Goal: Task Accomplishment & Management: Manage account settings

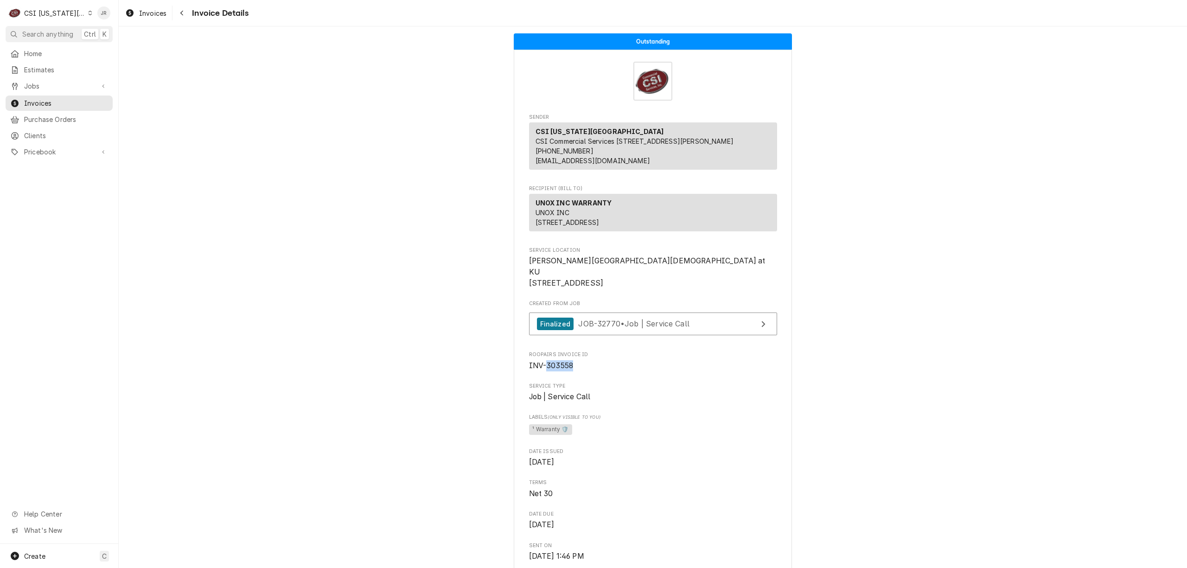
click at [45, 13] on div "CSI Kansas City" at bounding box center [54, 13] width 61 height 10
click at [110, 48] on div "CSI St. [PERSON_NAME]" at bounding box center [158, 51] width 135 height 10
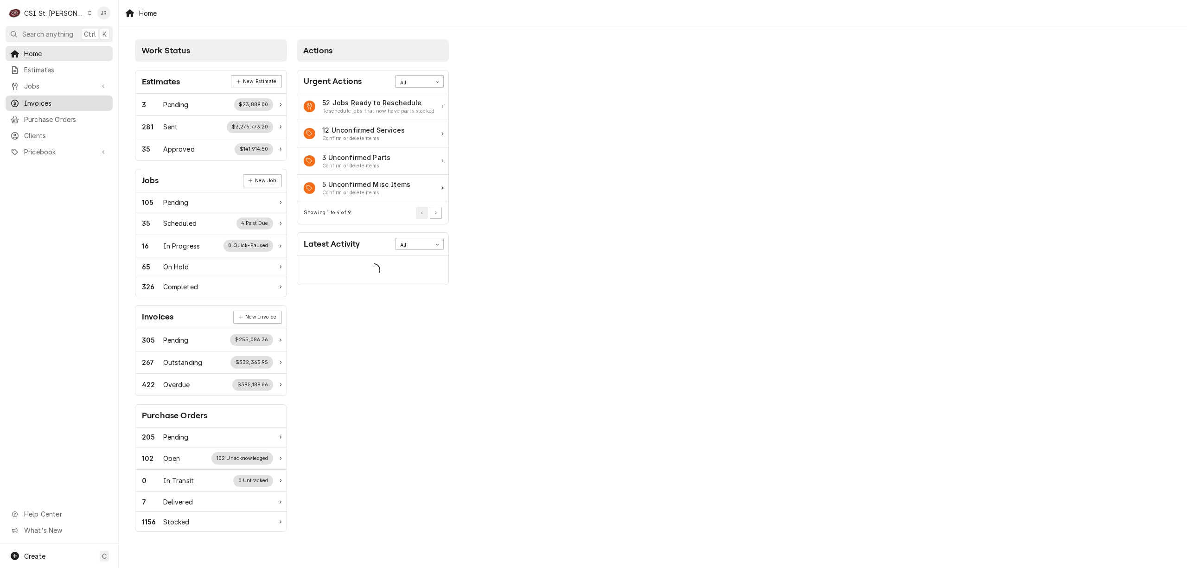
click at [47, 98] on span "Invoices" at bounding box center [66, 103] width 84 height 10
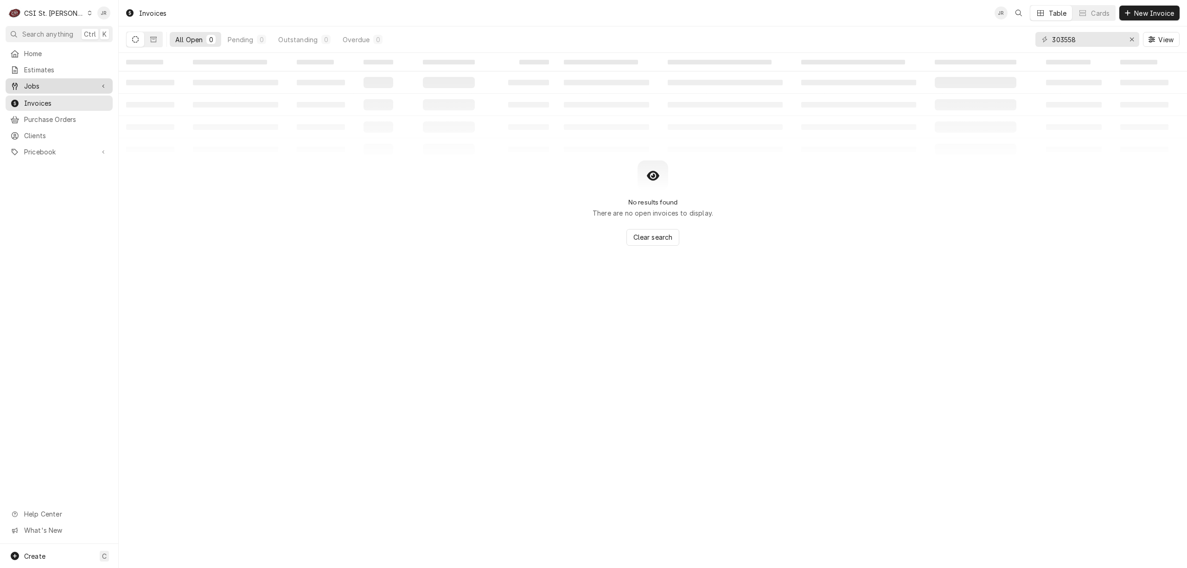
click at [31, 84] on span "Jobs" at bounding box center [59, 86] width 70 height 10
click at [38, 99] on span "Jobs" at bounding box center [66, 102] width 84 height 10
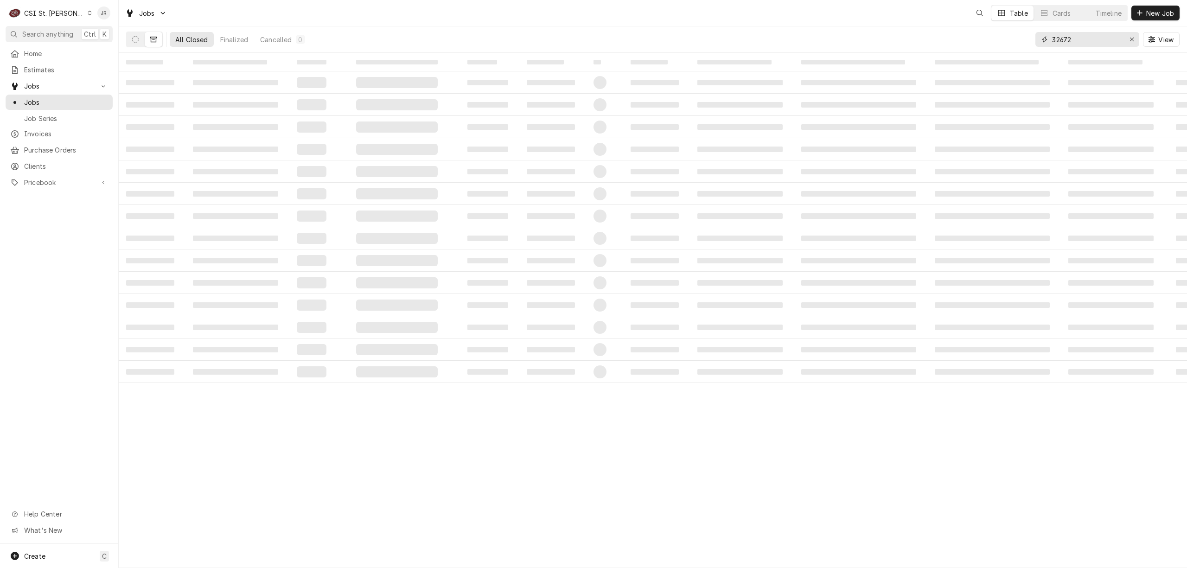
drag, startPoint x: 1118, startPoint y: 44, endPoint x: 1111, endPoint y: 41, distance: 6.9
click at [1113, 43] on input "32672" at bounding box center [1088, 39] width 70 height 15
click at [1093, 40] on input "32672" at bounding box center [1088, 39] width 70 height 15
type input "42792"
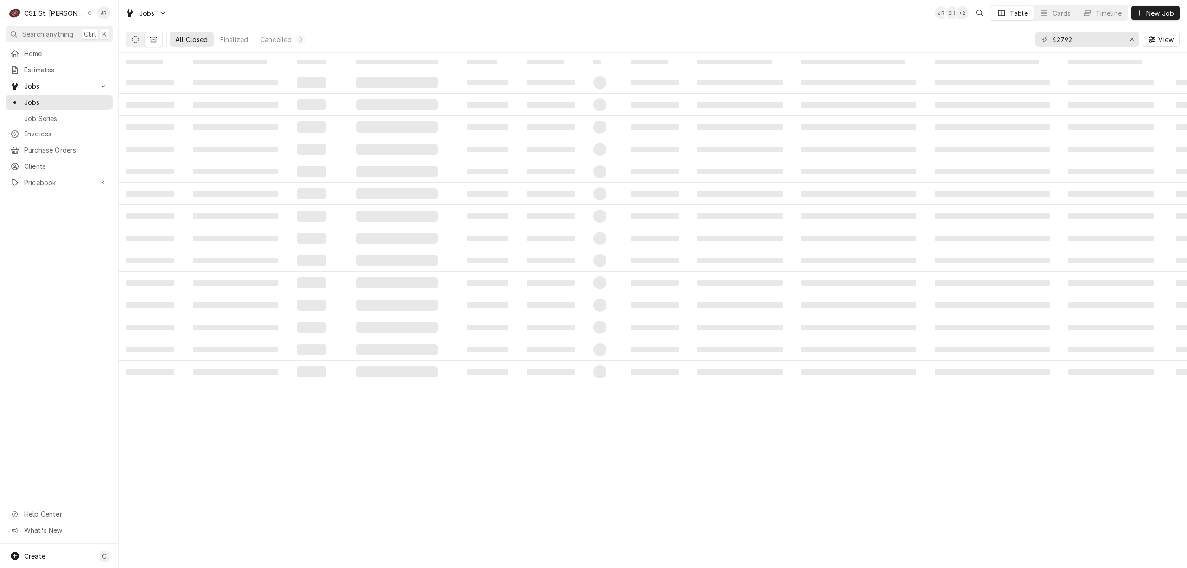
click at [136, 40] on icon "Dynamic Content Wrapper" at bounding box center [135, 39] width 6 height 6
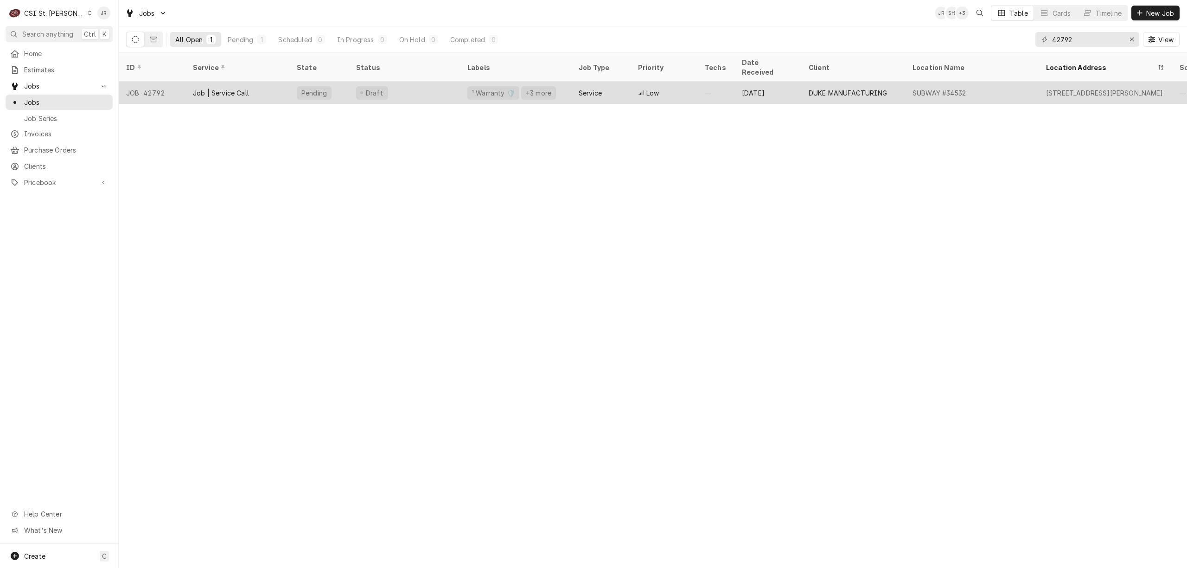
click at [469, 86] on div "¹ Warranty 🛡️" at bounding box center [494, 92] width 52 height 13
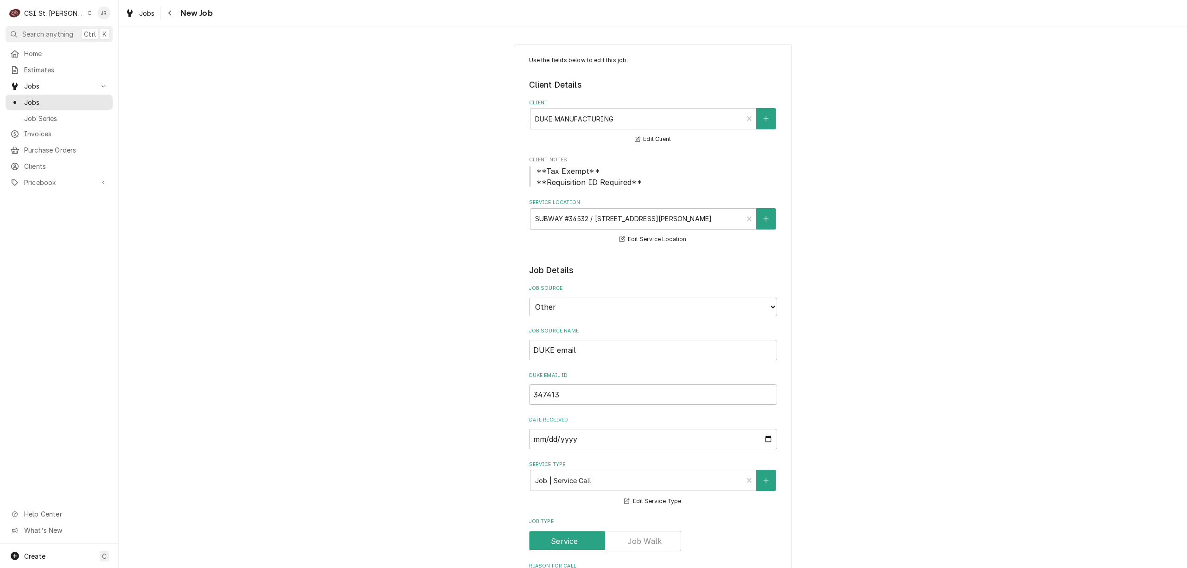
type textarea "x"
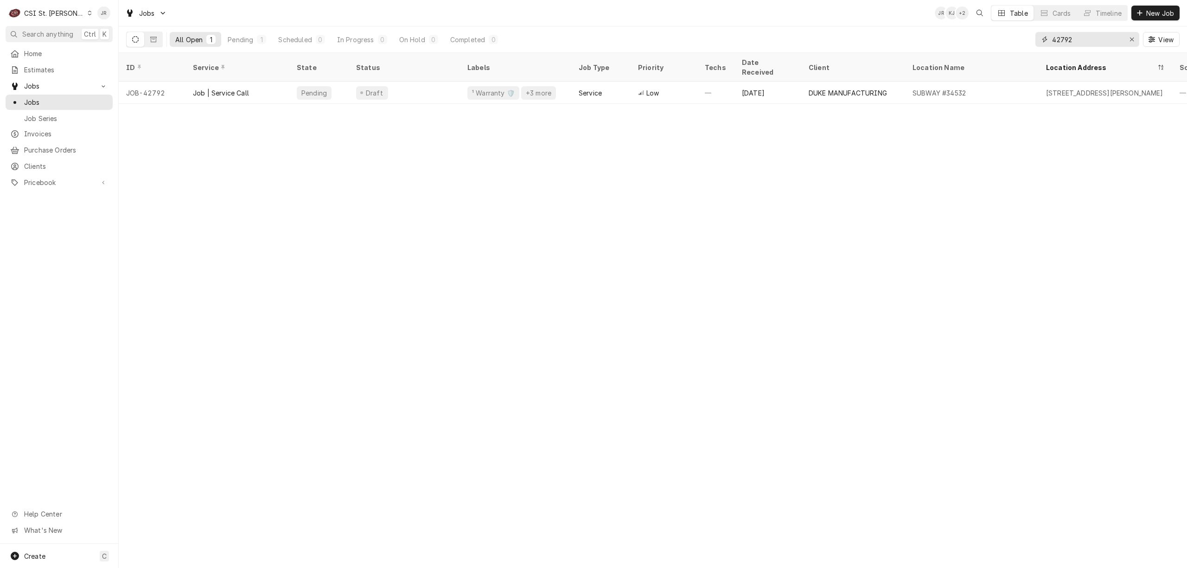
click at [1070, 39] on input "42792" at bounding box center [1088, 39] width 70 height 15
click at [1099, 36] on input "42792" at bounding box center [1088, 39] width 70 height 15
drag, startPoint x: 1098, startPoint y: 36, endPoint x: 1109, endPoint y: 44, distance: 12.6
click at [1098, 36] on input "42792" at bounding box center [1088, 39] width 70 height 15
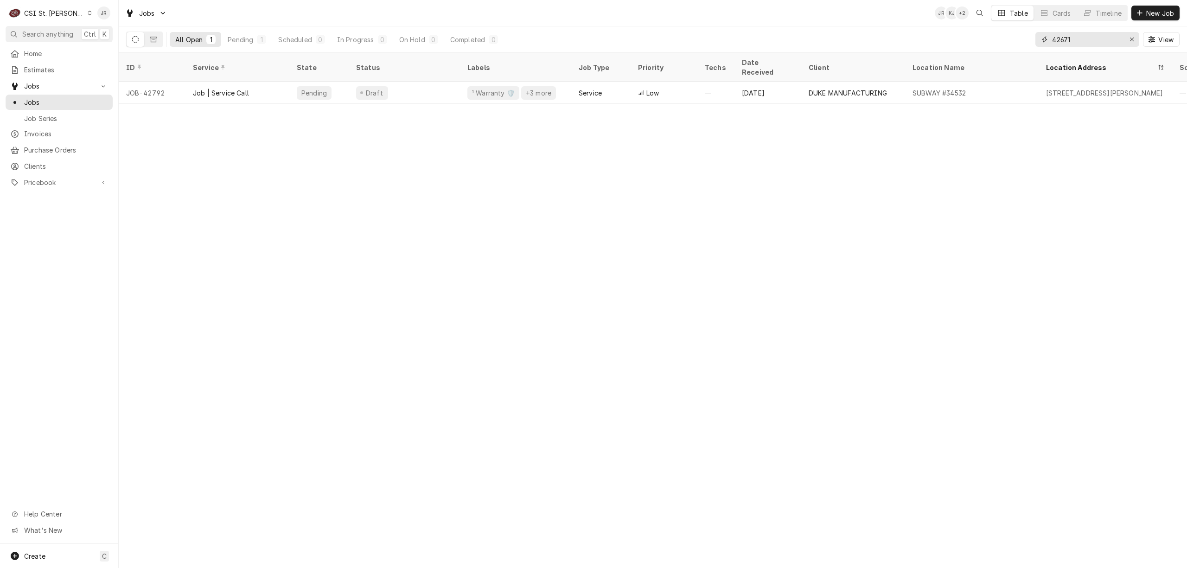
type input "42671"
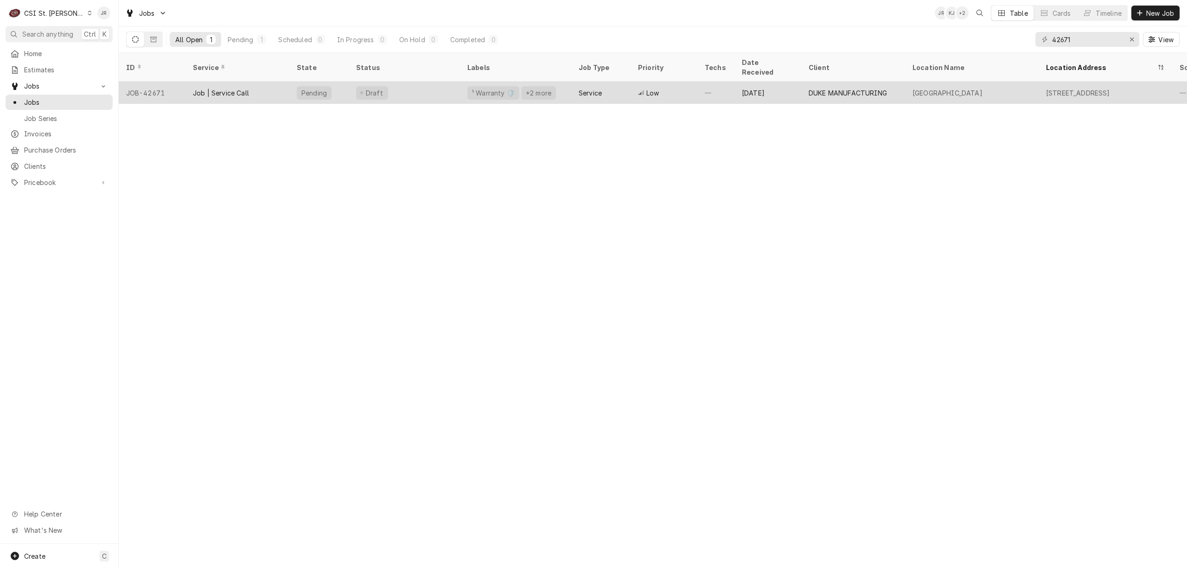
drag, startPoint x: 126, startPoint y: 78, endPoint x: 1168, endPoint y: 84, distance: 1041.9
click at [1168, 84] on tr "JOB-42671 Job | Service Call Pending Draft ¹ Warranty 🛡️ +2 more Service Low — …" at bounding box center [870, 93] width 1503 height 22
copy tr "JOB-42671 Job | Service Call Pending Draft ¹ Warranty 🛡️ +2 more Service Low — …"
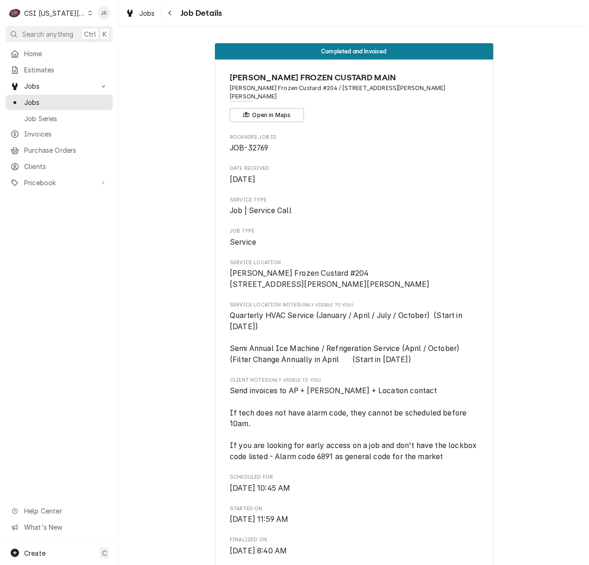
scroll to position [2335, 0]
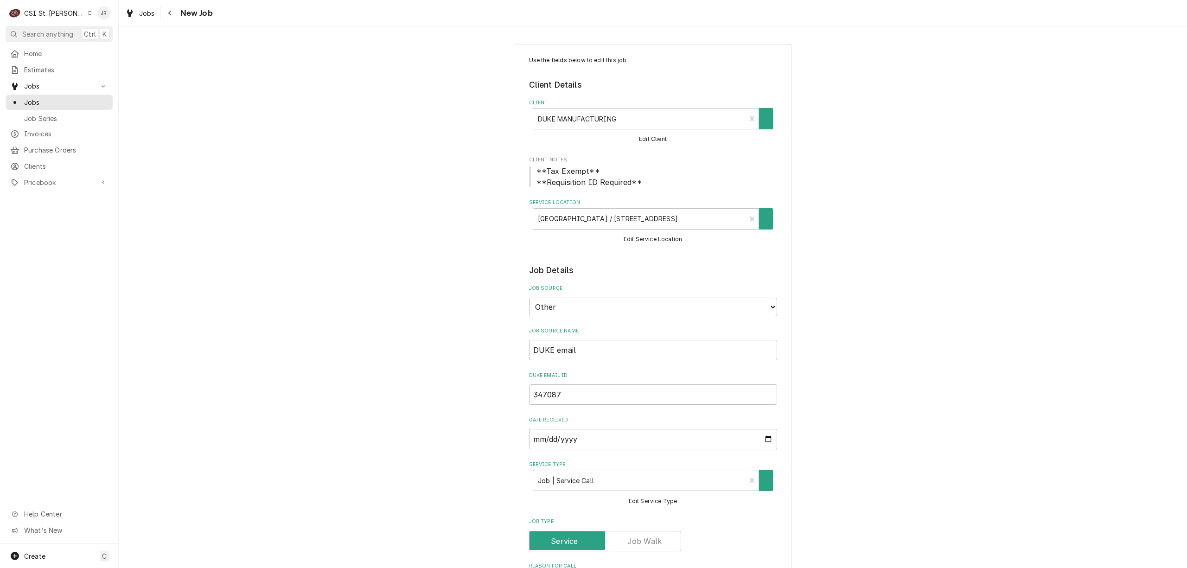
type textarea "x"
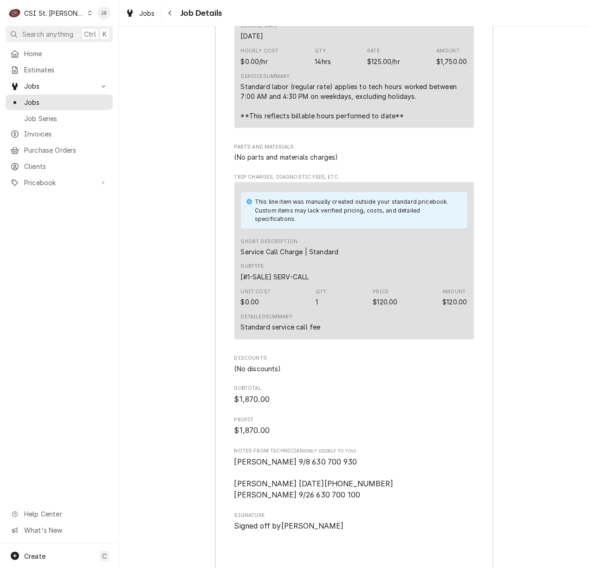
scroll to position [2509, 0]
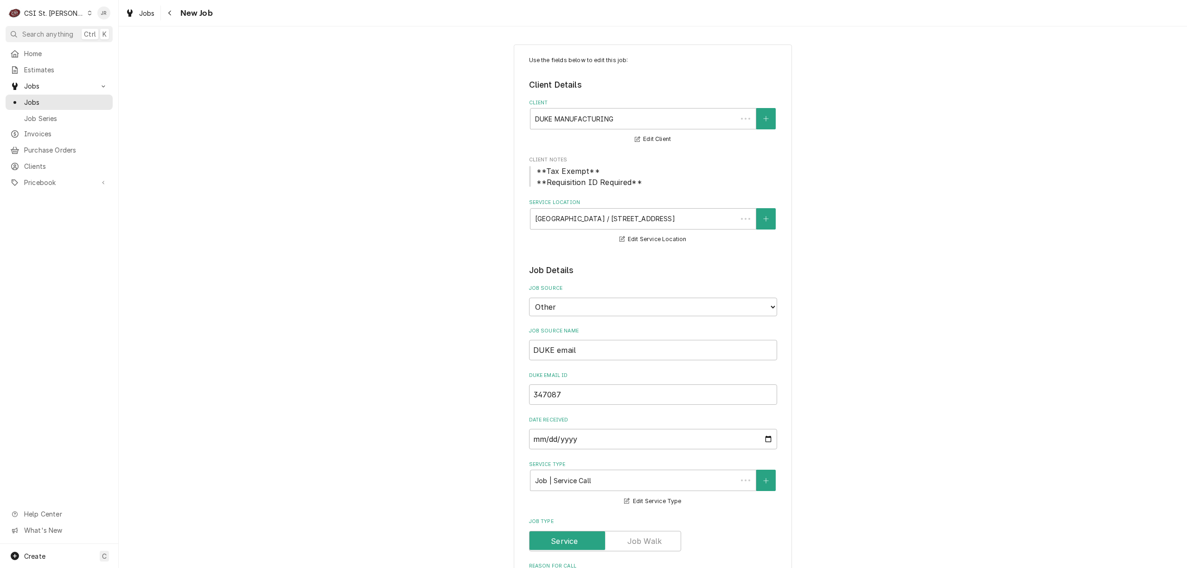
type textarea "x"
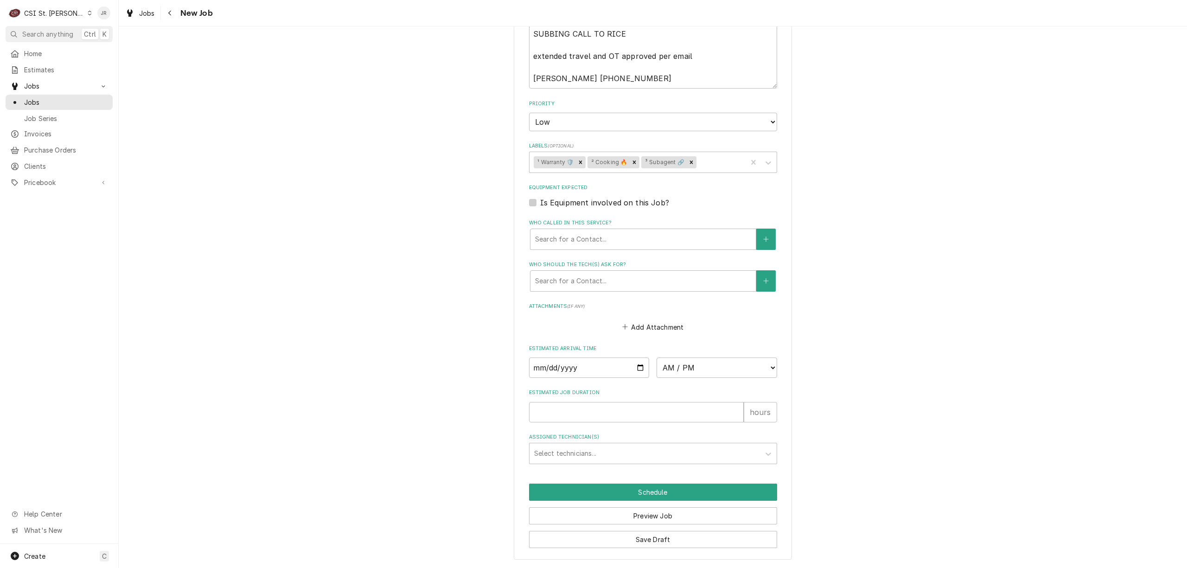
scroll to position [631, 0]
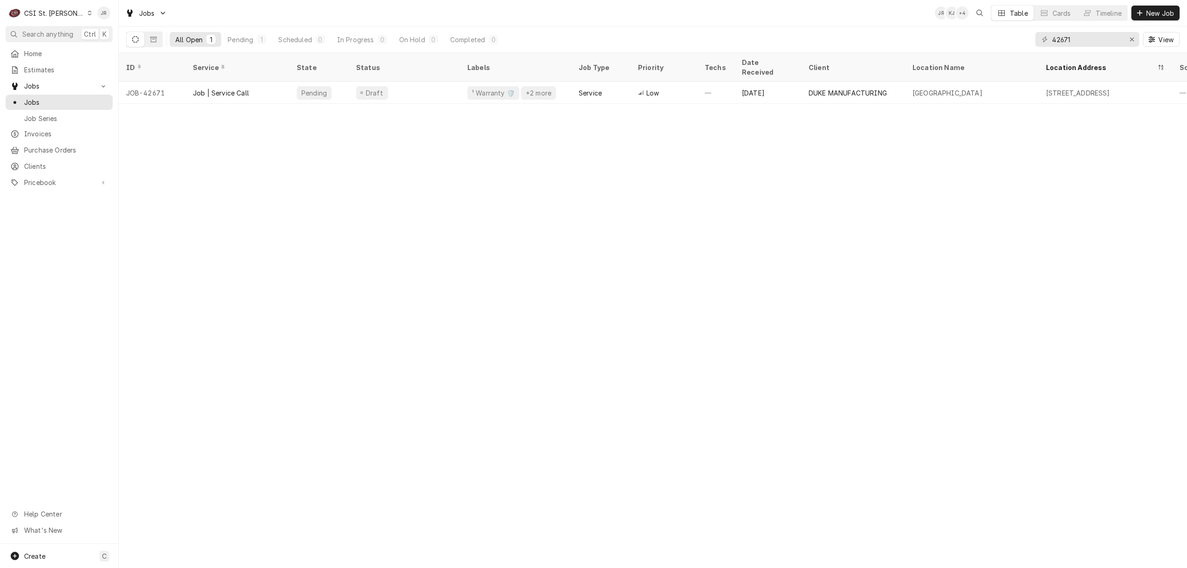
click at [56, 12] on div "CSI St. Louis" at bounding box center [54, 13] width 60 height 10
click at [94, 34] on div "CSI [US_STATE]" at bounding box center [143, 35] width 122 height 10
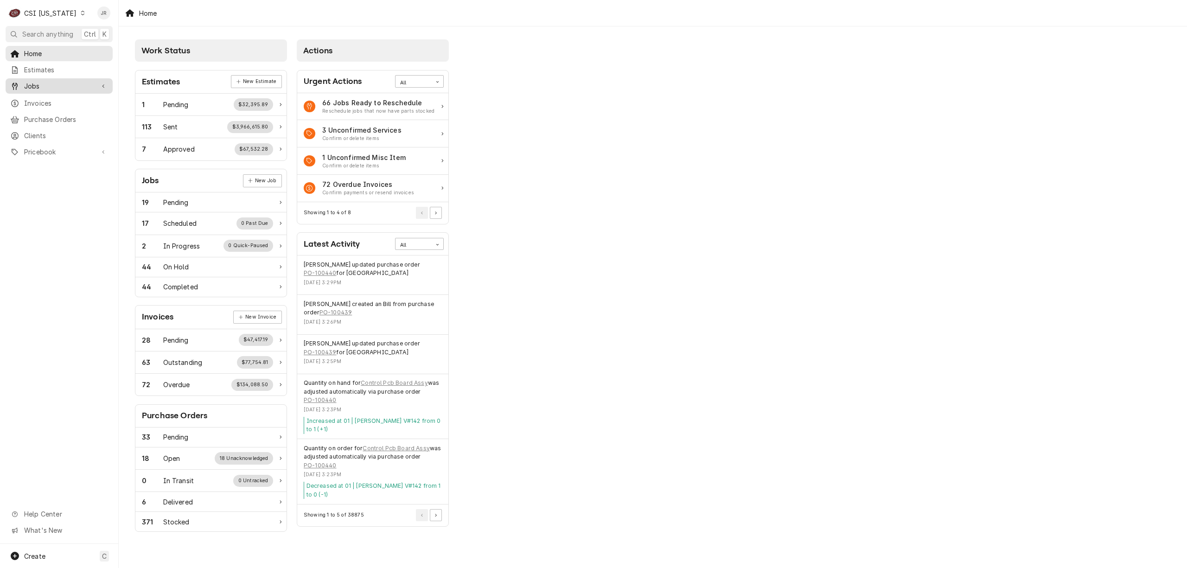
click at [42, 84] on span "Jobs" at bounding box center [59, 86] width 70 height 10
click at [48, 103] on span "Jobs" at bounding box center [66, 102] width 84 height 10
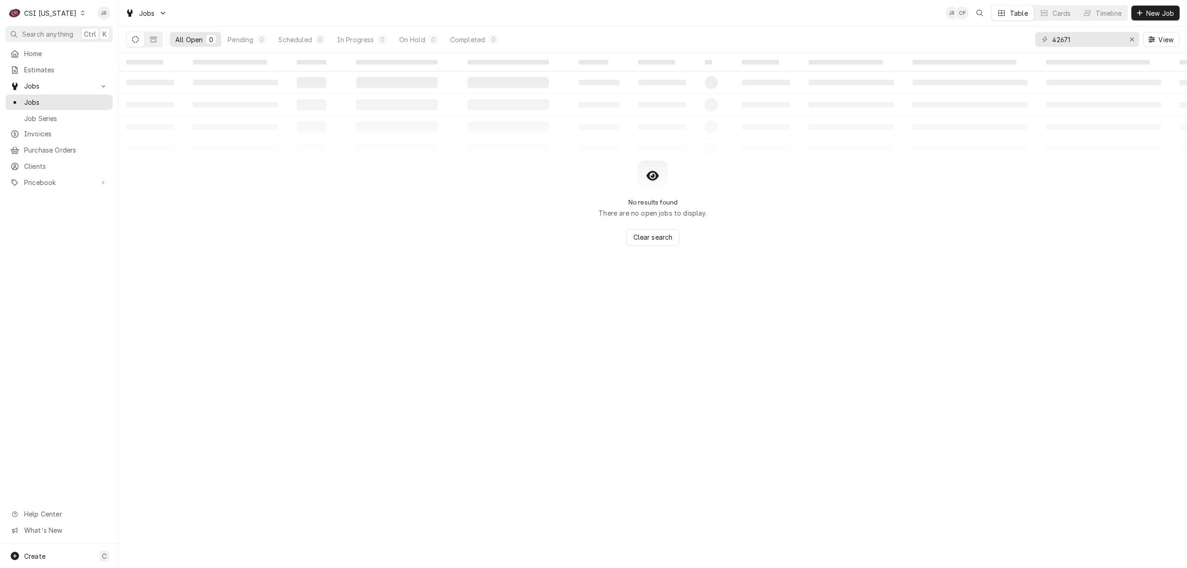
click at [1080, 31] on div "42671 View" at bounding box center [1108, 39] width 144 height 26
drag, startPoint x: 1080, startPoint y: 31, endPoint x: 1075, endPoint y: 38, distance: 9.0
click at [1077, 35] on div "42671 View" at bounding box center [1108, 39] width 144 height 26
click at [1073, 41] on input "42671" at bounding box center [1088, 39] width 70 height 15
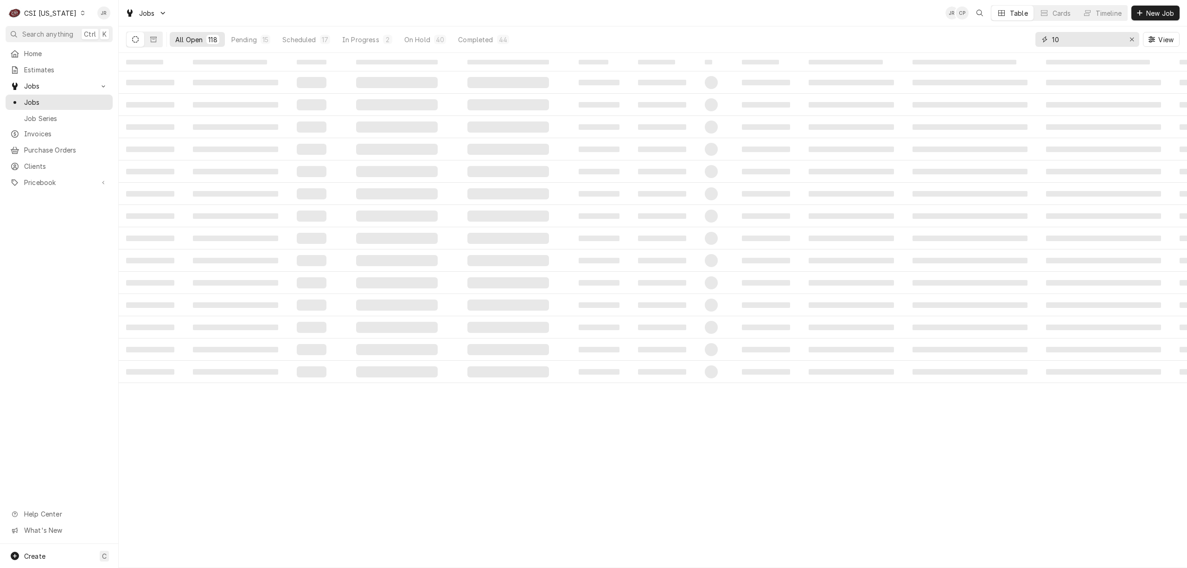
type input "1"
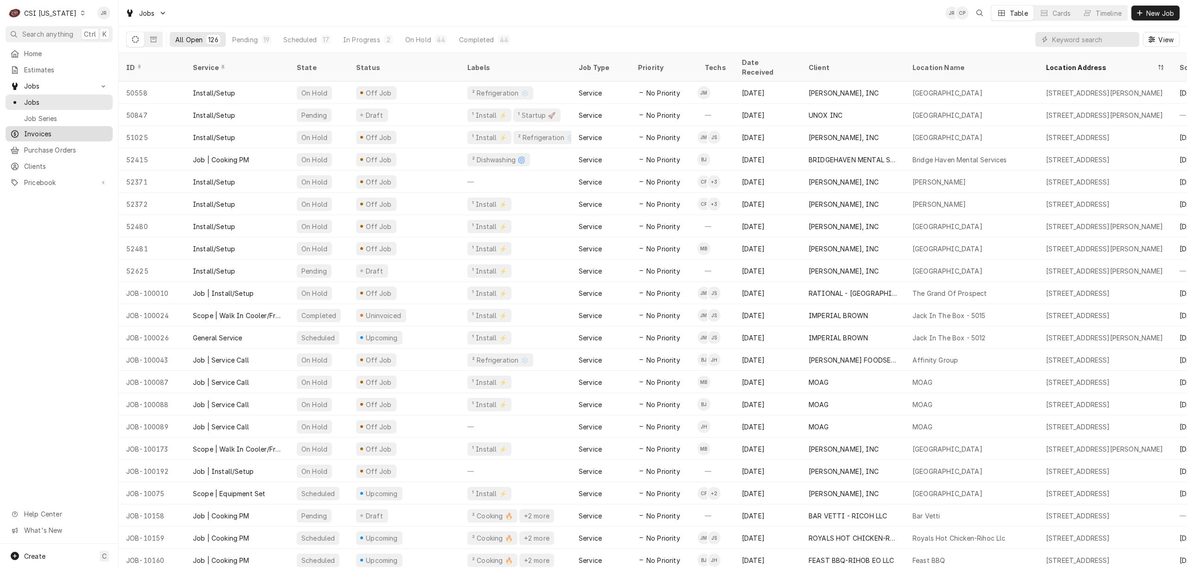
click at [45, 129] on span "Invoices" at bounding box center [66, 134] width 84 height 10
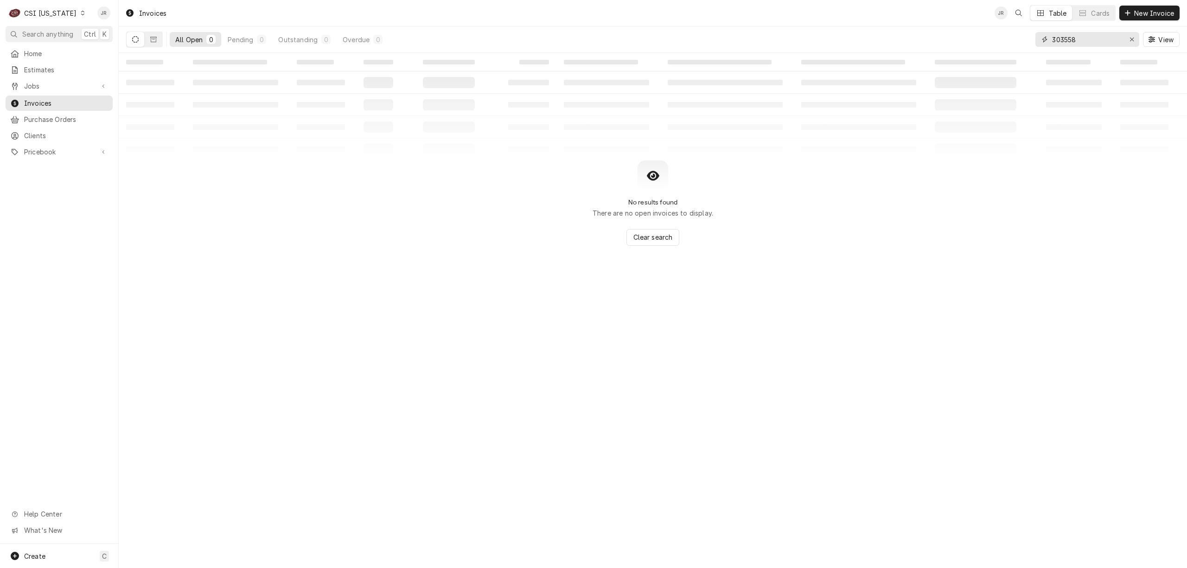
click at [1090, 44] on input "303558" at bounding box center [1088, 39] width 70 height 15
click at [1090, 43] on input "303558" at bounding box center [1088, 39] width 70 height 15
type input "1"
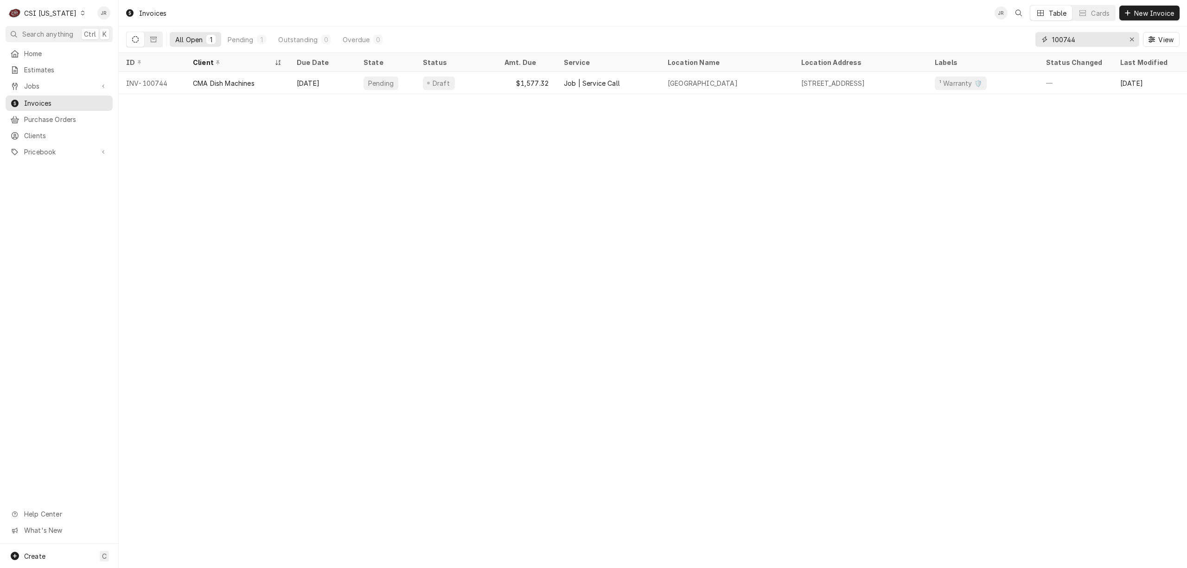
type input "100744"
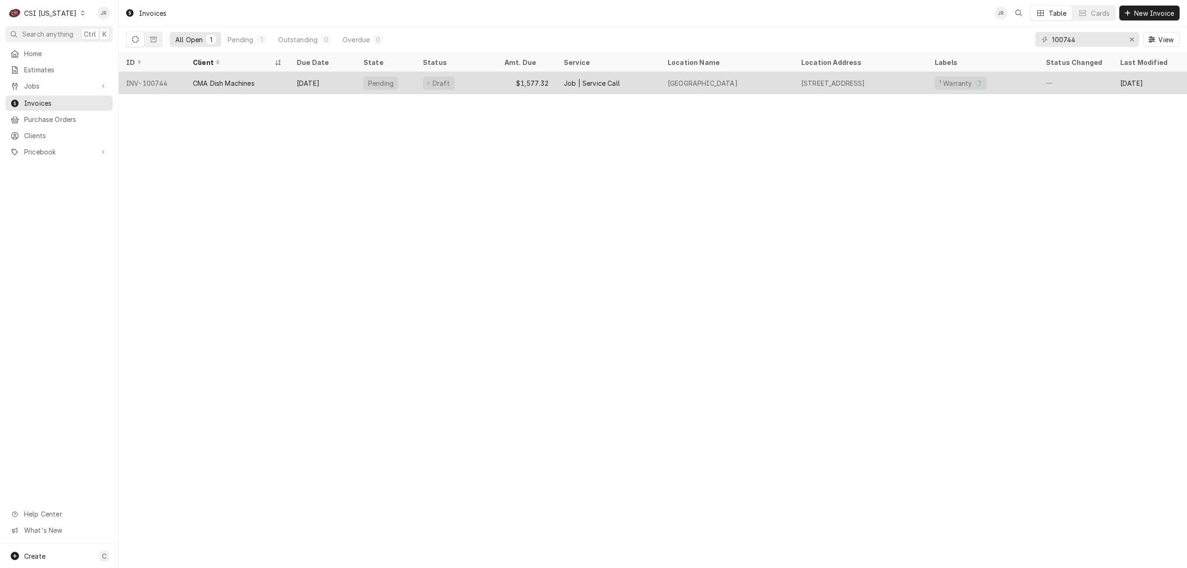
click at [363, 78] on div "Pending" at bounding box center [385, 83] width 59 height 22
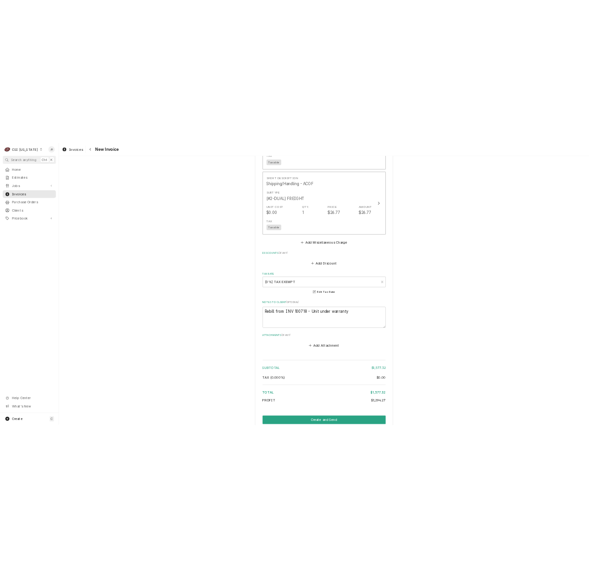
scroll to position [2208, 0]
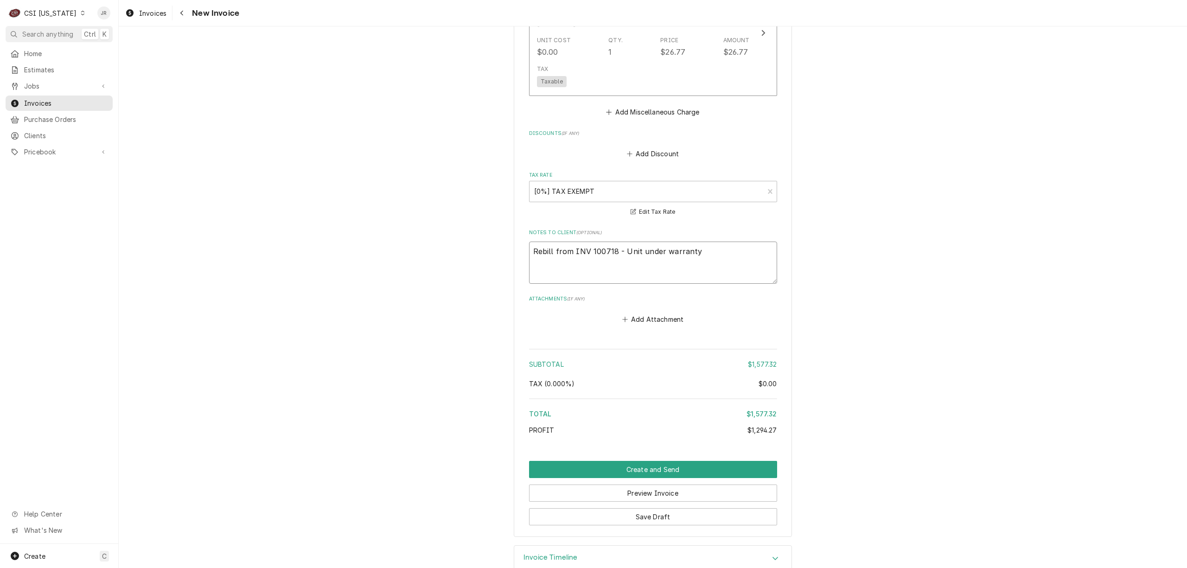
click at [617, 242] on textarea "Rebill from INV 100718 - Unit under warranty" at bounding box center [653, 263] width 248 height 42
type textarea "x"
type textarea "Rebill from INV 100718- Unit under warranty"
type textarea "x"
type textarea "Rebill from INV 100718,- Unit under warranty"
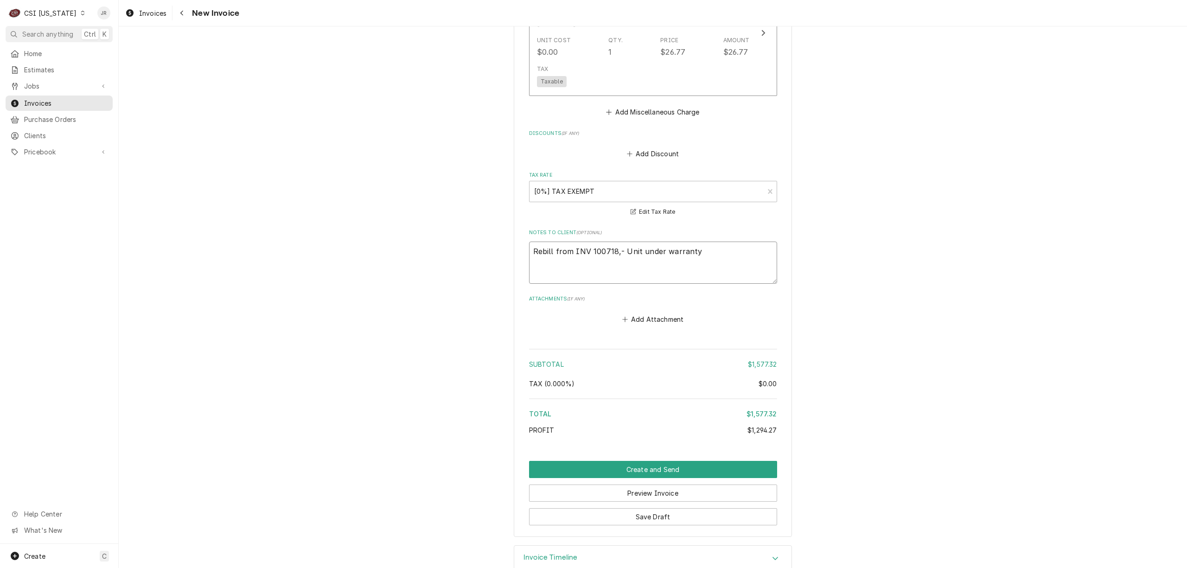
type textarea "x"
type textarea "Rebill from INV 100718, j- Unit under warranty"
type textarea "x"
type textarea "Rebill from INV 100718, jo- Unit under warranty"
type textarea "x"
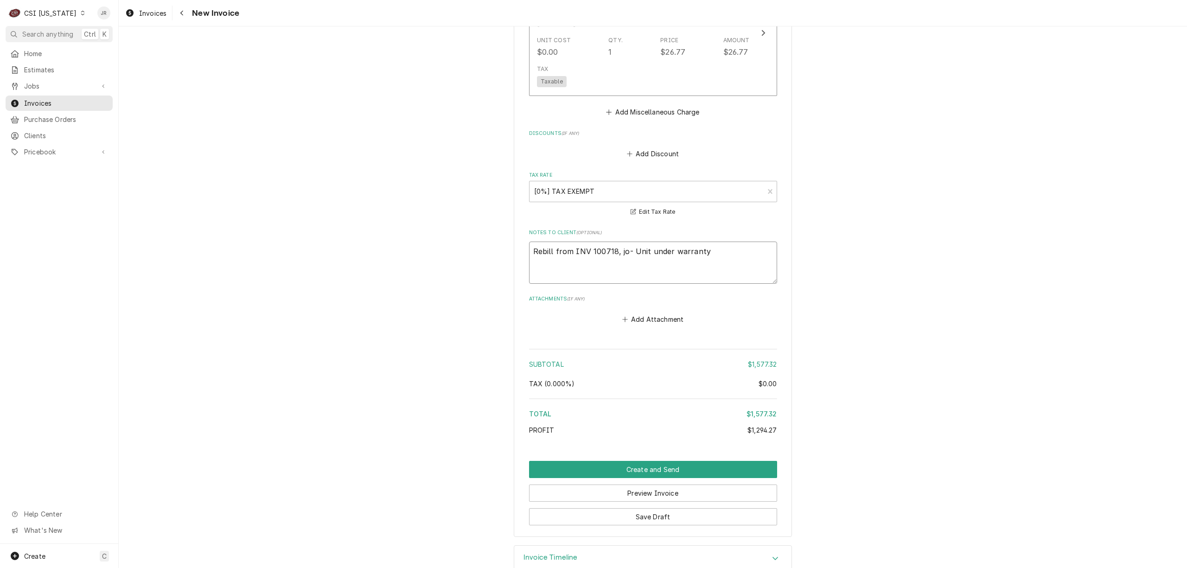
type textarea "Rebill from INV 100718, job- Unit under warranty"
type textarea "x"
click at [602, 242] on textarea "Rebill from INV 100718, job - Unit under warranty" at bounding box center [653, 263] width 248 height 42
type textarea "Rebill from INV 100718, job - Unit under warranty"
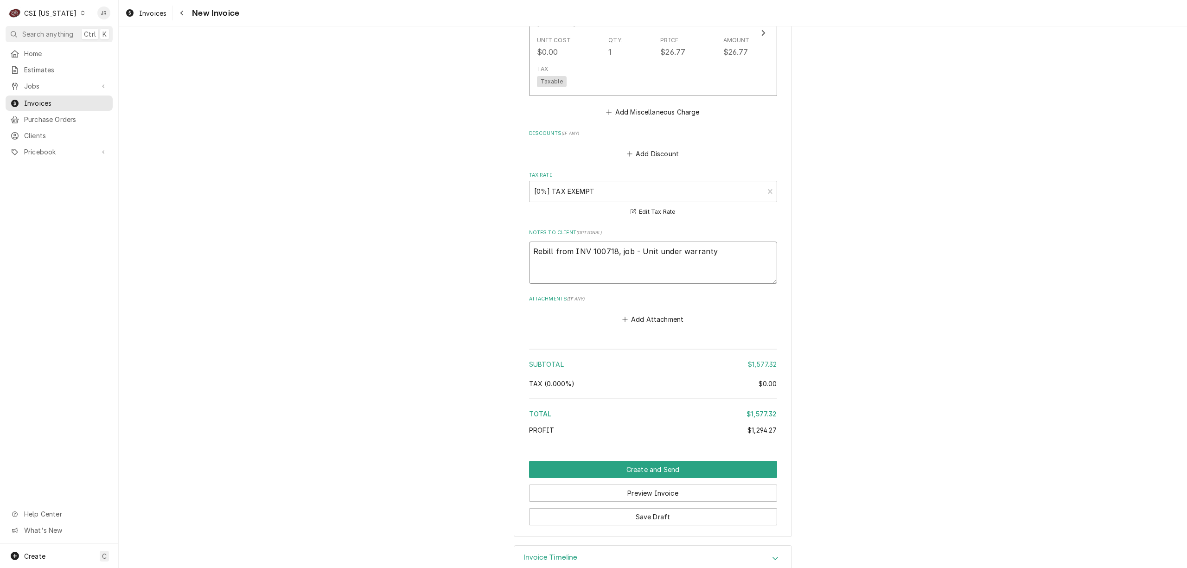
click at [628, 242] on textarea "Rebill from INV 100718, job - Unit under warranty" at bounding box center [653, 263] width 248 height 42
type textarea "x"
type textarea "Rebill from INV 100718, job 1- Unit under warranty"
type textarea "x"
type textarea "Rebill from INV 100718, job 10- Unit under warranty"
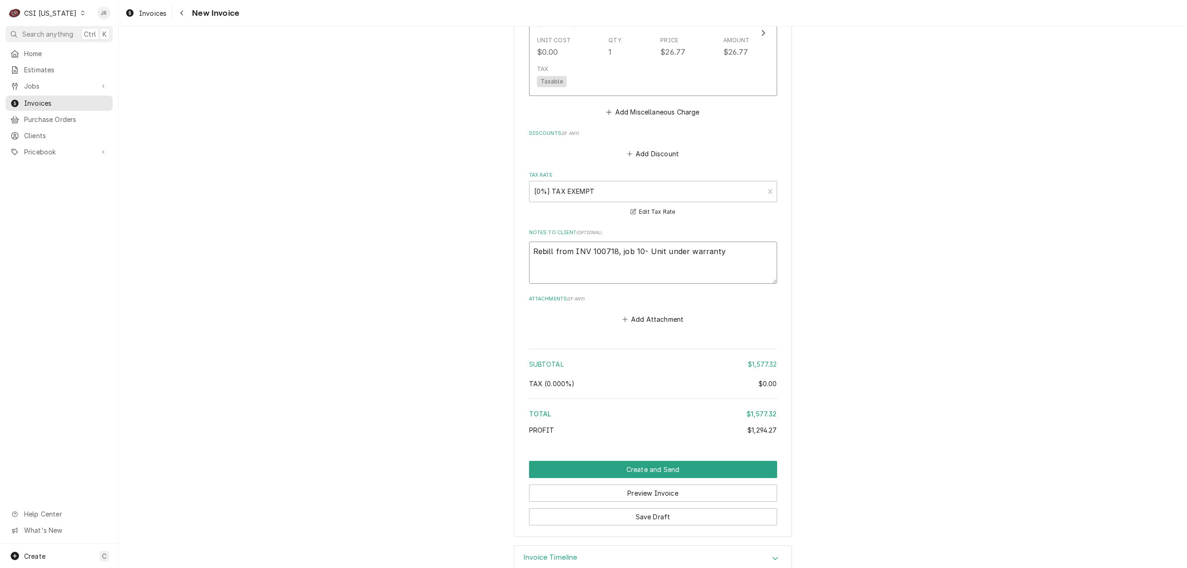
type textarea "x"
type textarea "Rebill from INV 100718, job 103- Unit under warranty"
type textarea "x"
type textarea "Rebill from INV 100718, job 1039- Unit under warranty"
type textarea "x"
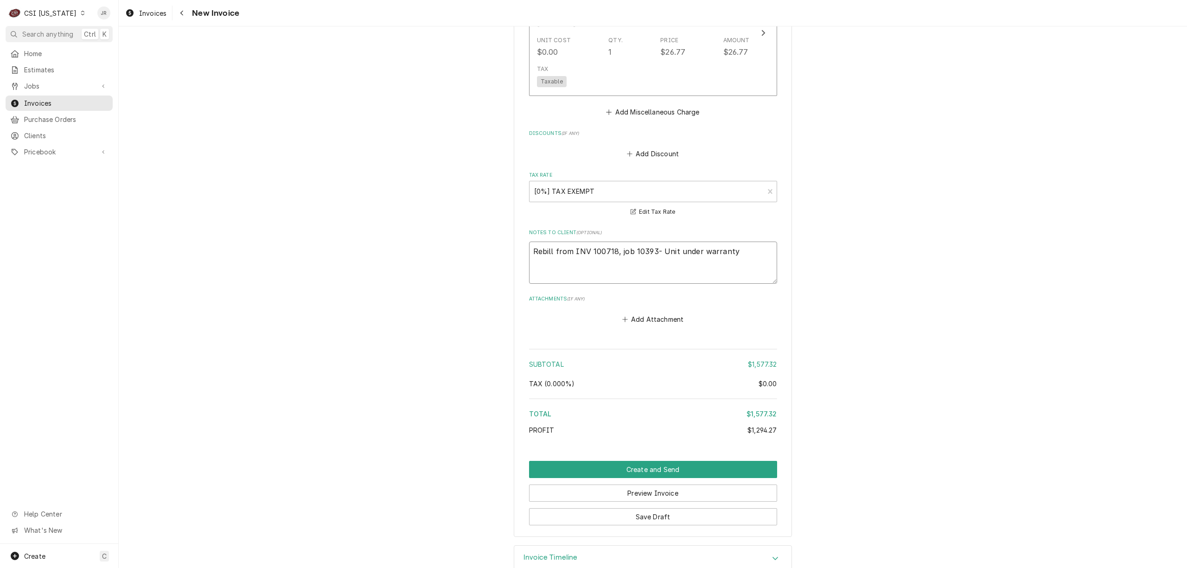
type textarea "Rebill from INV 100718, job 10393- Unit under warranty"
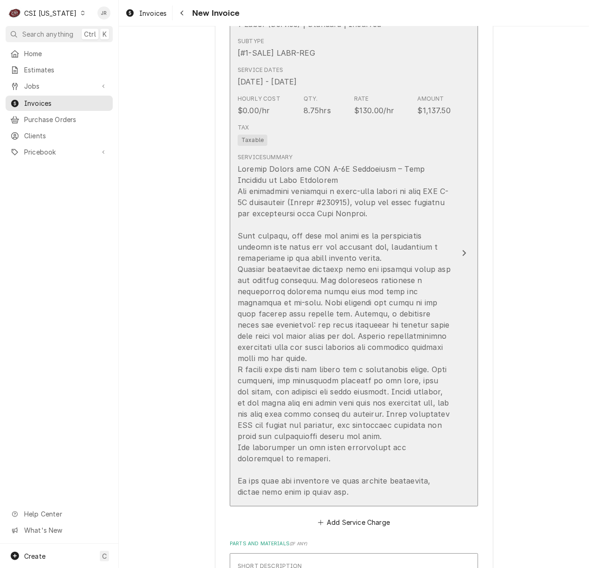
scroll to position [1095, 0]
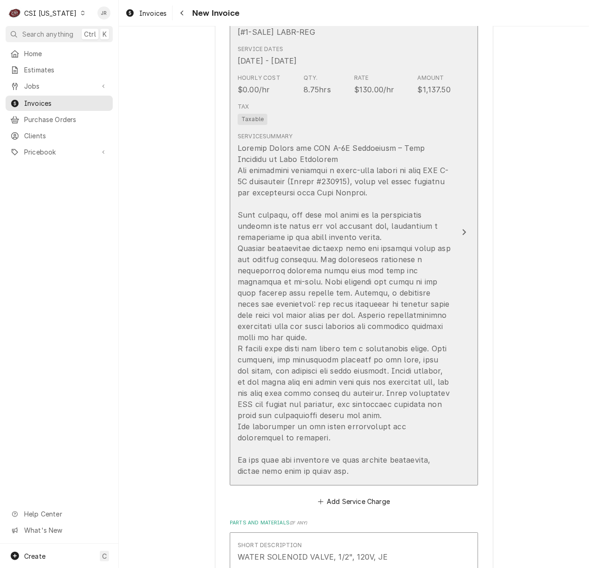
click at [394, 166] on div "Update Line Item" at bounding box center [343, 309] width 213 height 334
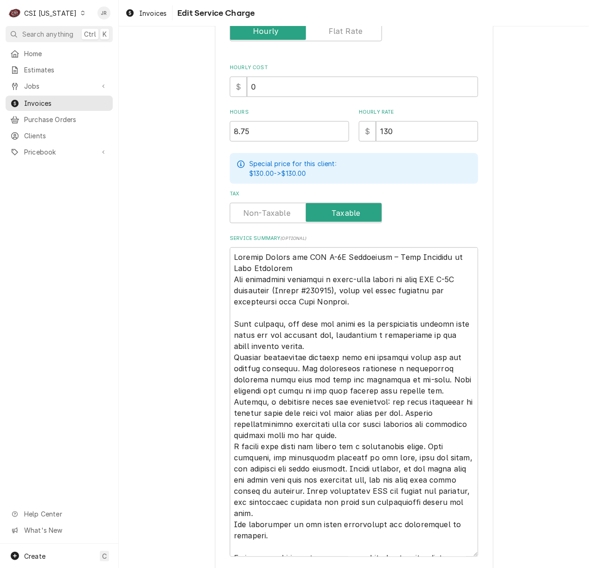
scroll to position [186, 0]
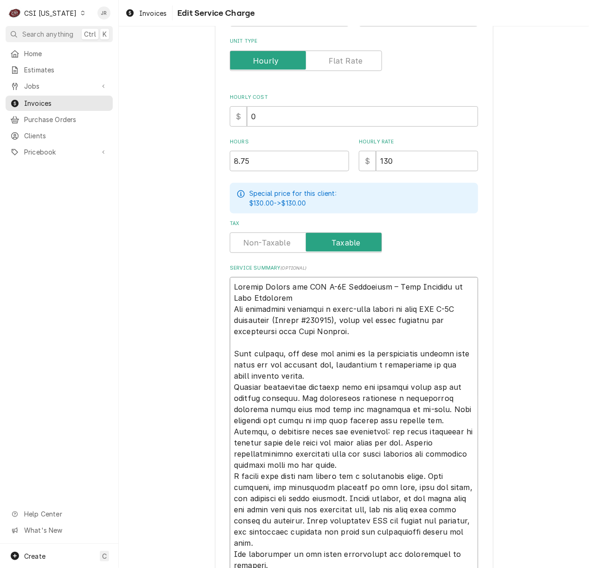
click at [314, 300] on textarea "Service Summary ( optional )" at bounding box center [354, 431] width 248 height 309
type textarea "x"
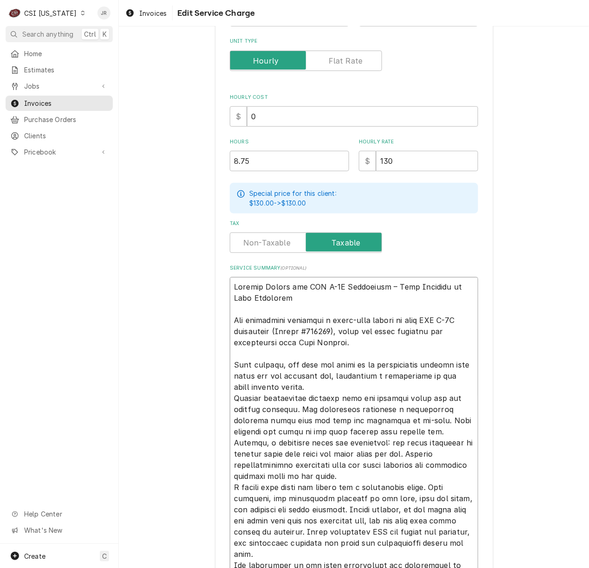
drag, startPoint x: 382, startPoint y: 312, endPoint x: 112, endPoint y: 270, distance: 273.2
click at [112, 270] on div "C CSI Kentucky JR Search anything Ctrl K Home Estimates Jobs Jobs Job Series In…" at bounding box center [294, 284] width 589 height 568
click at [260, 297] on textarea "Service Summary ( optional )" at bounding box center [354, 437] width 248 height 321
click at [374, 307] on textarea "Service Summary ( optional )" at bounding box center [354, 437] width 248 height 321
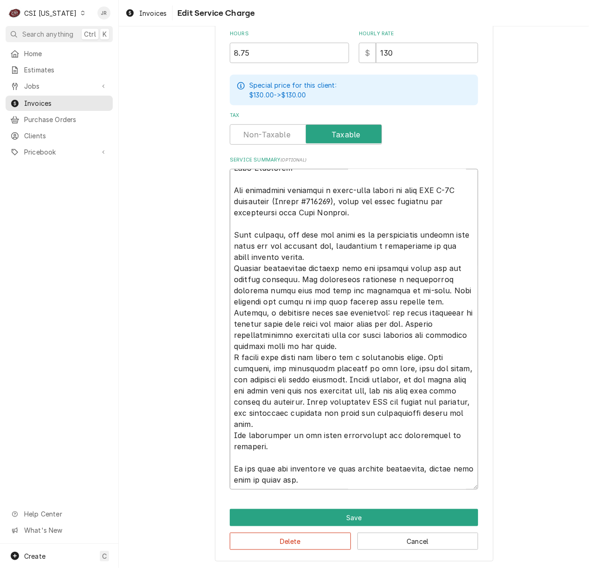
scroll to position [295, 0]
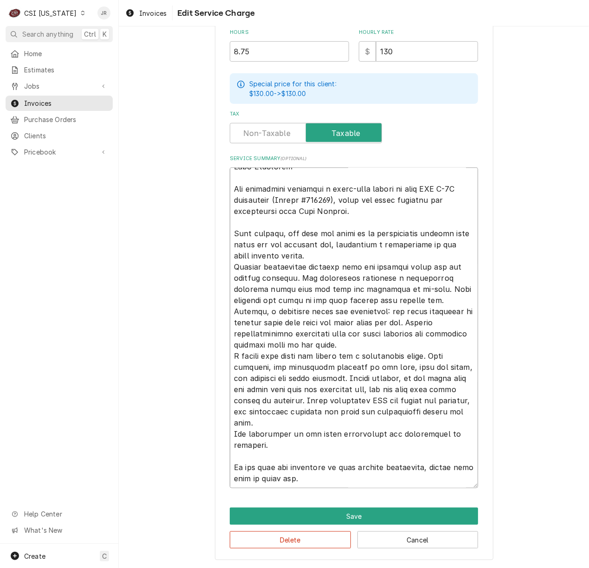
type textarea "Service Repair for CMA L-1X Dishwasher – Unit Restored to Full Operation Our te…"
click at [299, 421] on textarea "Service Summary ( optional )" at bounding box center [354, 327] width 248 height 321
type textarea "x"
type textarea "Service Repair for CMA L-1X Dishwasher – Unit Restored to Full Operation Our te…"
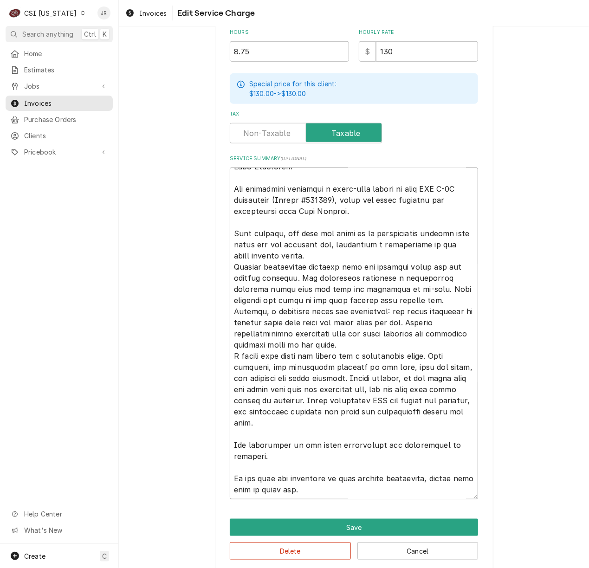
click at [417, 337] on textarea "Service Summary ( optional )" at bounding box center [354, 333] width 248 height 332
type textarea "x"
type textarea "Service Repair for CMA L-1X Dishwasher – Unit Restored to Full Operation Our te…"
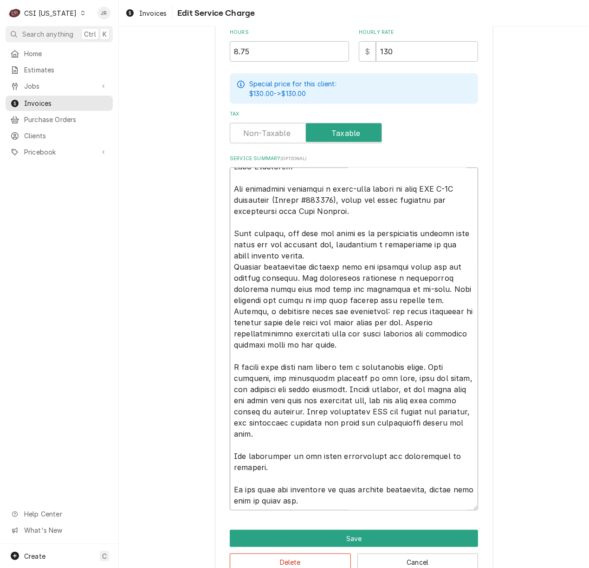
drag, startPoint x: 432, startPoint y: 364, endPoint x: 438, endPoint y: 360, distance: 6.7
click at [433, 364] on textarea "Service Summary ( optional )" at bounding box center [354, 338] width 248 height 343
type textarea "x"
type textarea "Service Repair for CMA L-1X Dishwasher – Unit Restored to Full Operation Our te…"
type textarea "x"
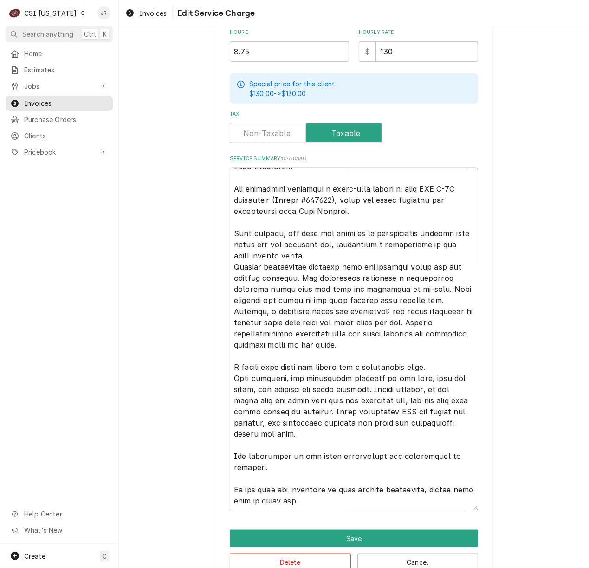
type textarea "Service Repair for CMA L-1X Dishwasher – Unit Restored to Full Operation Our te…"
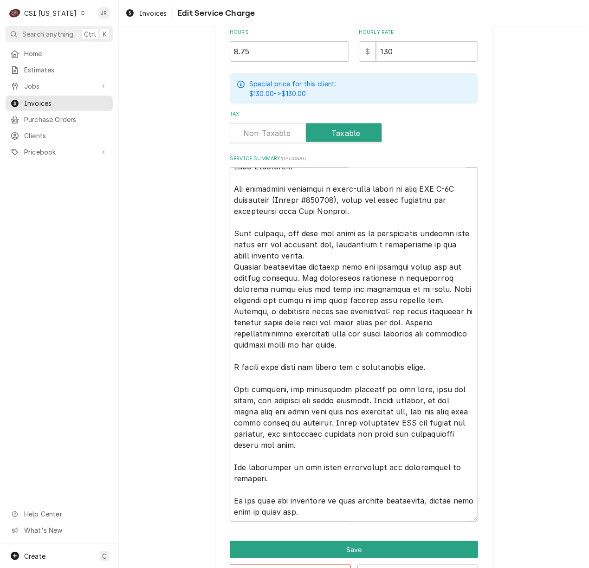
type textarea "x"
type textarea "Service Repair for CMA L-1X Dishwasher – Unit Restored to Full Operation Our te…"
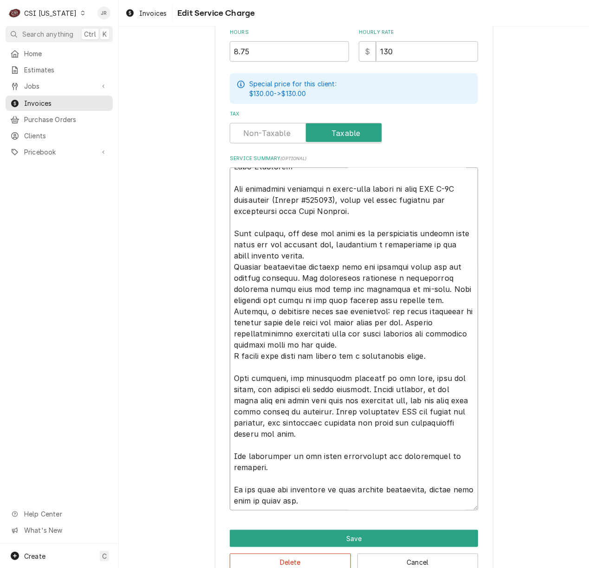
scroll to position [11, 0]
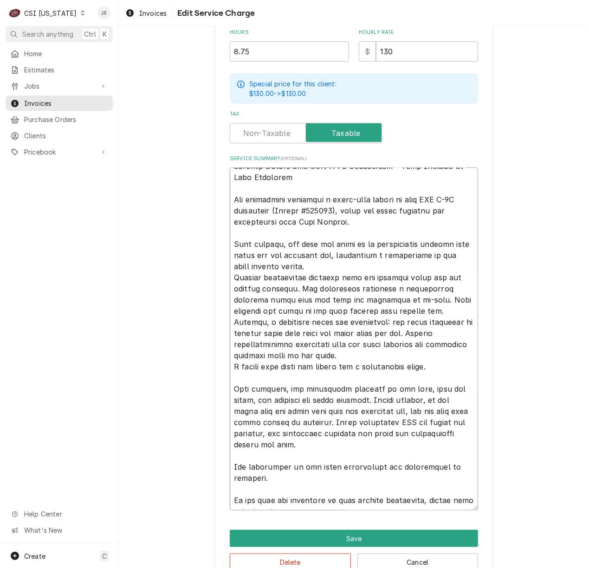
type textarea "x"
type textarea "Service Repair for CMA L-1X Dishwasher – Unit Restored to Full Operation Our te…"
type textarea "x"
type textarea "Service Repair for CMA L-1X Dishwasher – Unit Restored to Full Operation Our te…"
type textarea "x"
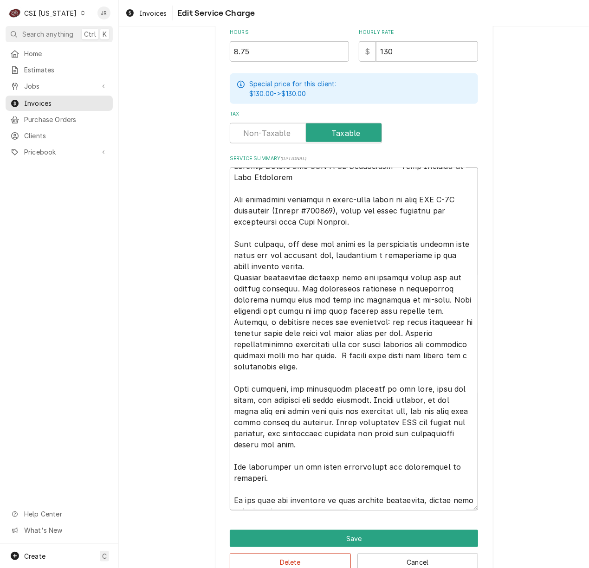
type textarea "Service Repair for CMA L-1X Dishwasher – Unit Restored to Full Operation Our te…"
click at [321, 265] on textarea "Service Summary ( optional )" at bounding box center [354, 338] width 248 height 343
type textarea "x"
type textarea "Service Repair for CMA L-1X Dishwasher – Unit Restored to Full Operation Our te…"
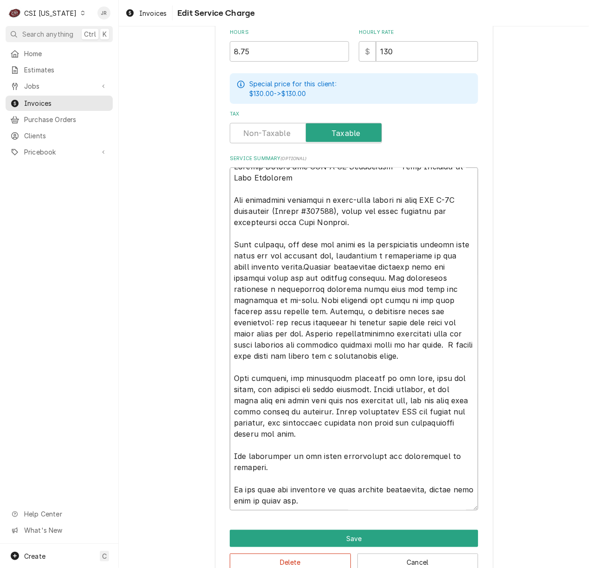
type textarea "x"
type textarea "Service Repair for CMA L-1X Dishwasher – Unit Restored to Full Operation Our te…"
type textarea "x"
type textarea "Service Repair for CMA L-1X Dishwasher – Unit Restored to Full Operation Our te…"
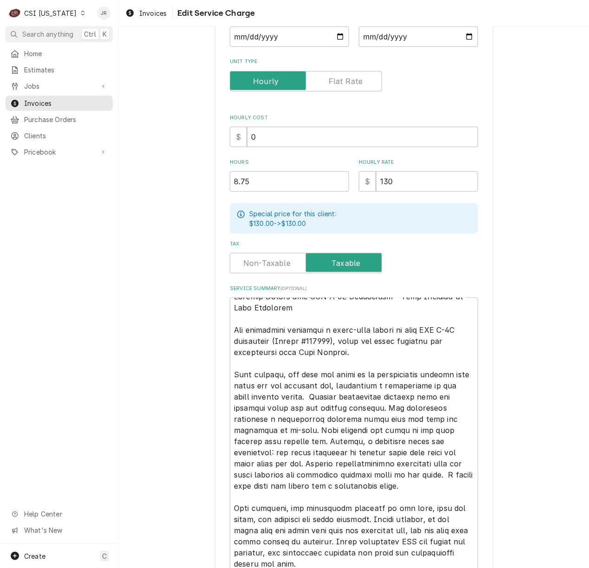
scroll to position [317, 0]
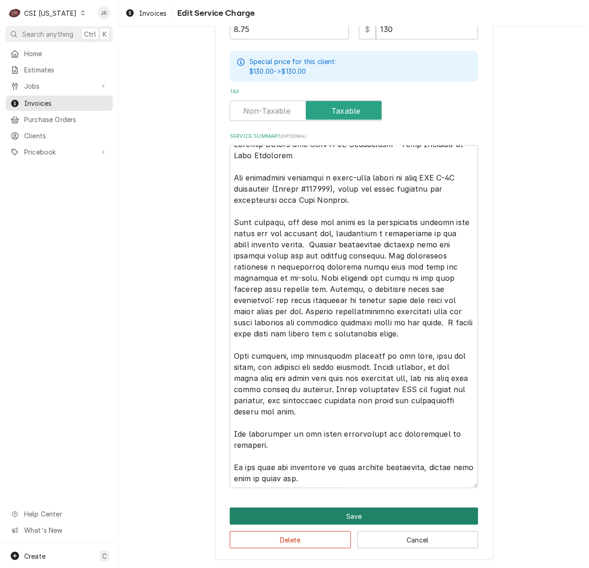
click at [397, 507] on button "Save" at bounding box center [354, 515] width 248 height 17
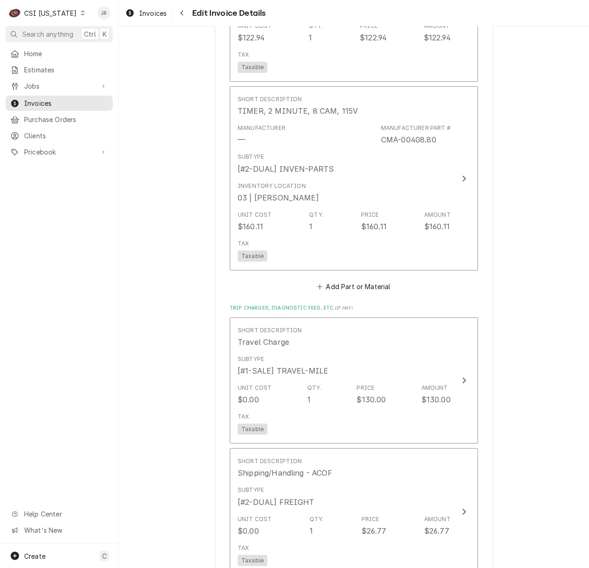
scroll to position [1980, 0]
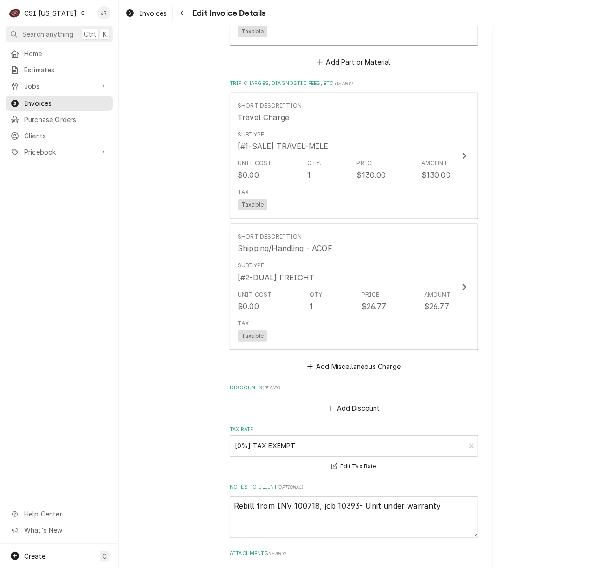
scroll to position [2103, 0]
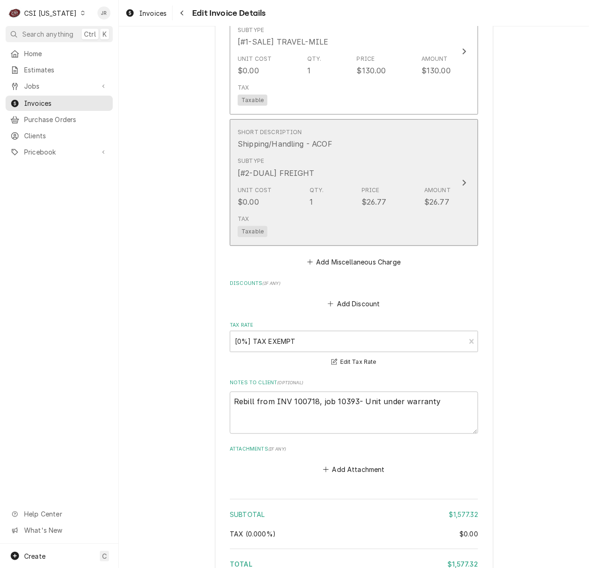
click at [445, 153] on div "Subtype [#2-DUAL] FREIGHT" at bounding box center [343, 167] width 213 height 29
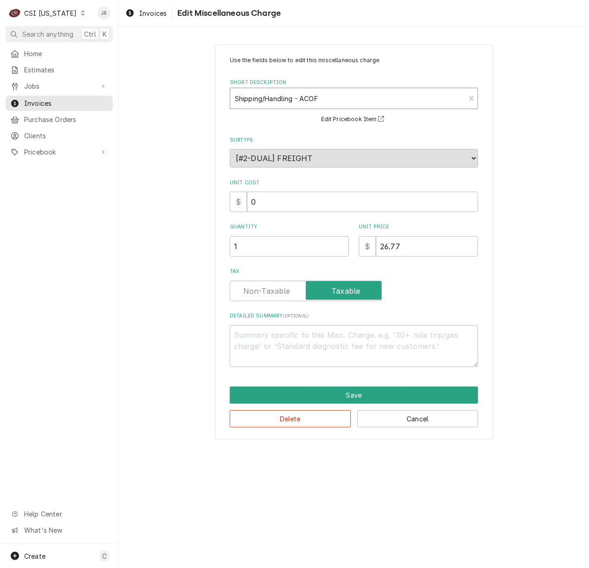
type textarea "x"
click at [315, 97] on div "Short Description" at bounding box center [347, 98] width 225 height 17
type input "shipp"
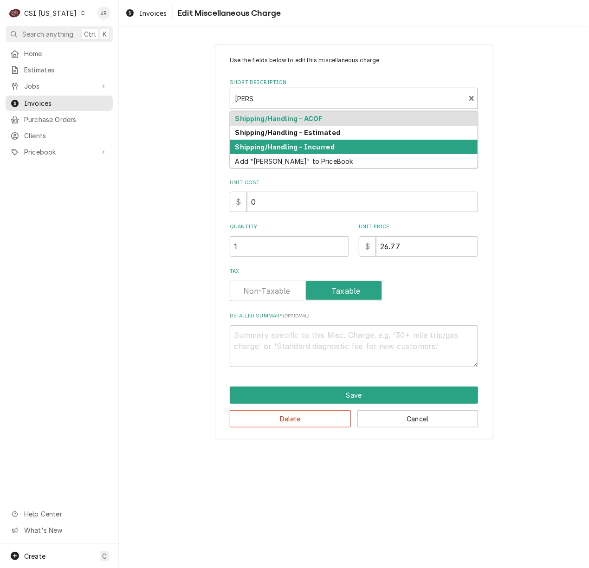
click at [350, 142] on div "Shipping/Handling - Incurred" at bounding box center [353, 147] width 247 height 14
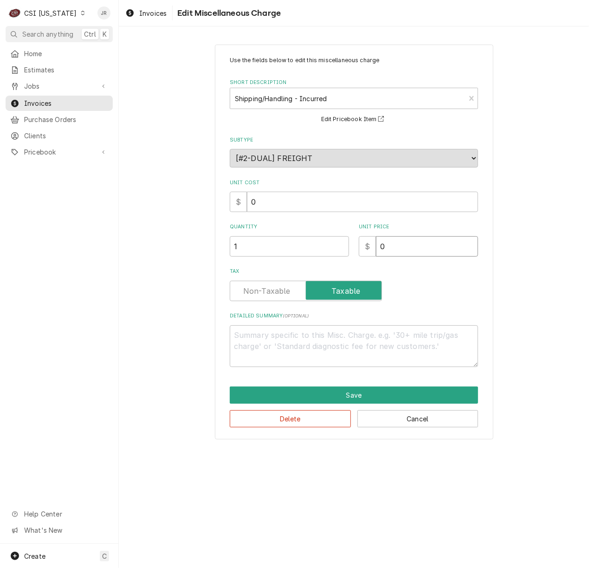
type textarea "x"
type input "2"
type textarea "x"
type input "28"
drag, startPoint x: 422, startPoint y: 243, endPoint x: 284, endPoint y: 229, distance: 138.1
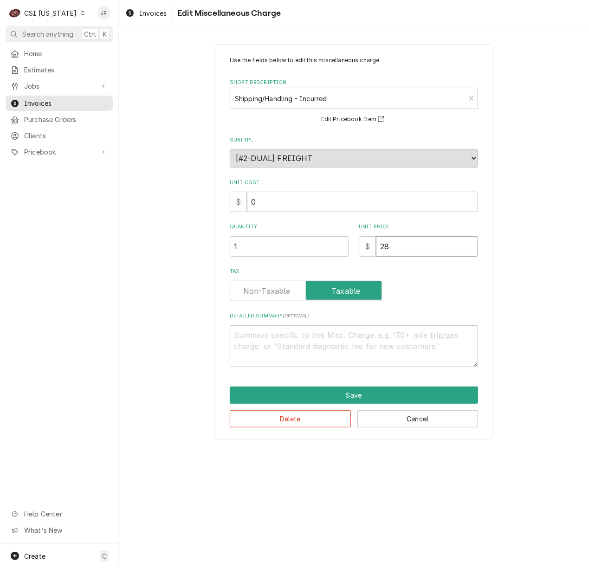
click at [284, 229] on div "Quantity 1 Unit Price $ 28" at bounding box center [354, 239] width 248 height 33
type textarea "x"
type input ".3"
type textarea "x"
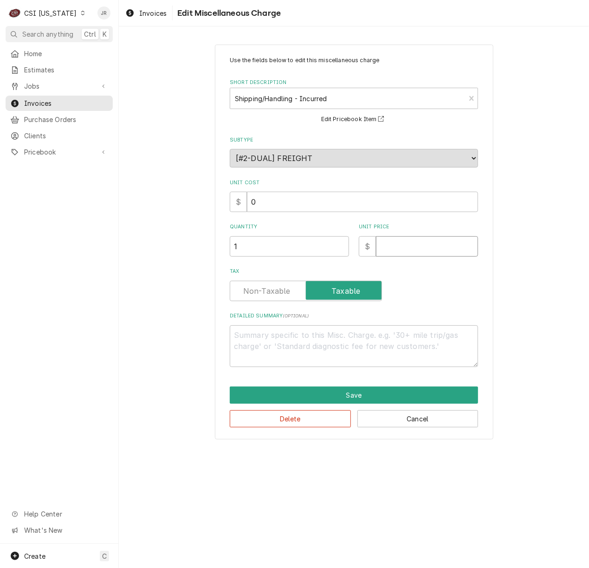
type textarea "x"
type input "2"
type textarea "x"
type input "28"
type textarea "x"
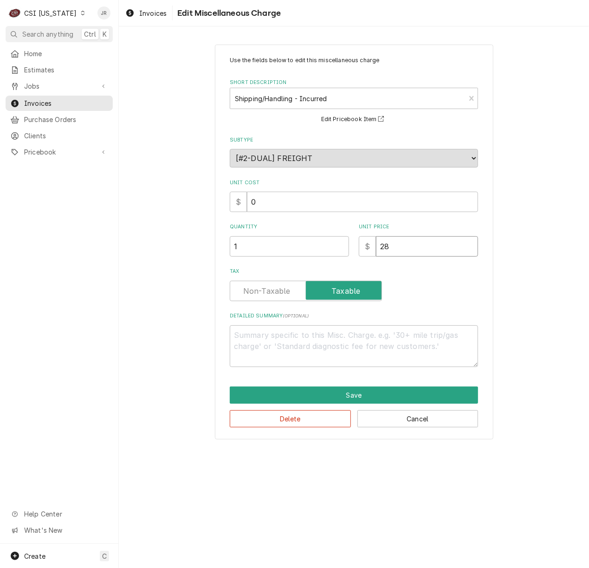
type input "28.3"
type textarea "x"
type input "28.31"
click at [302, 392] on button "Save" at bounding box center [354, 394] width 248 height 17
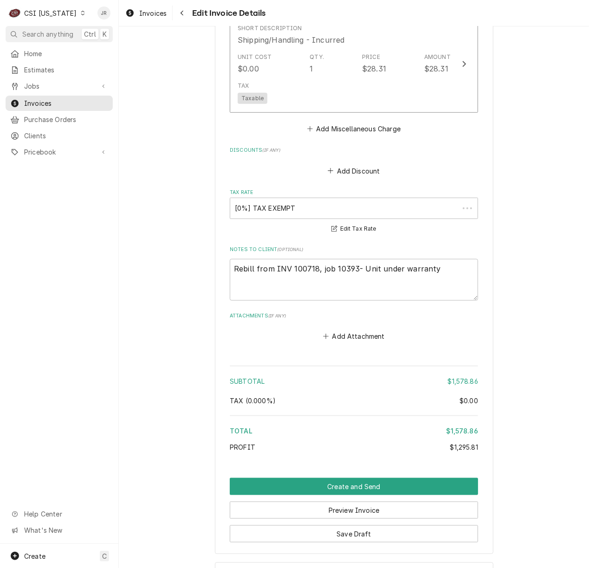
scroll to position [2237, 0]
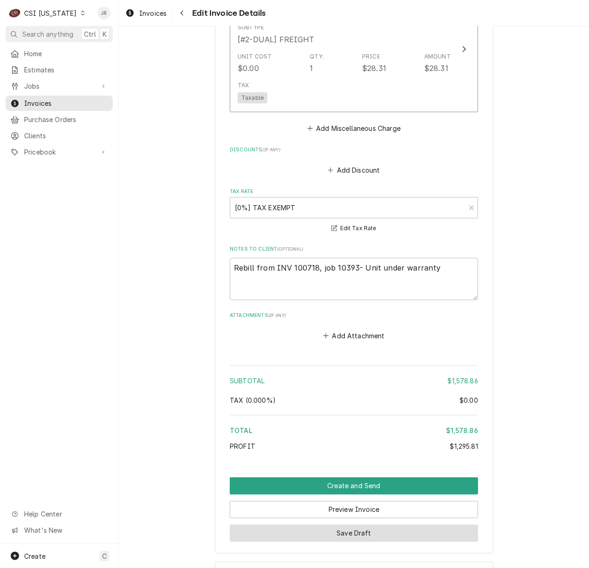
click at [357, 525] on button "Save Draft" at bounding box center [354, 533] width 248 height 17
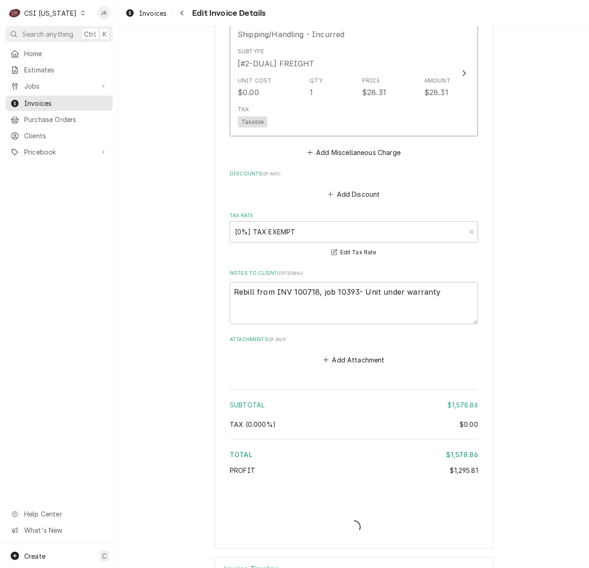
type textarea "x"
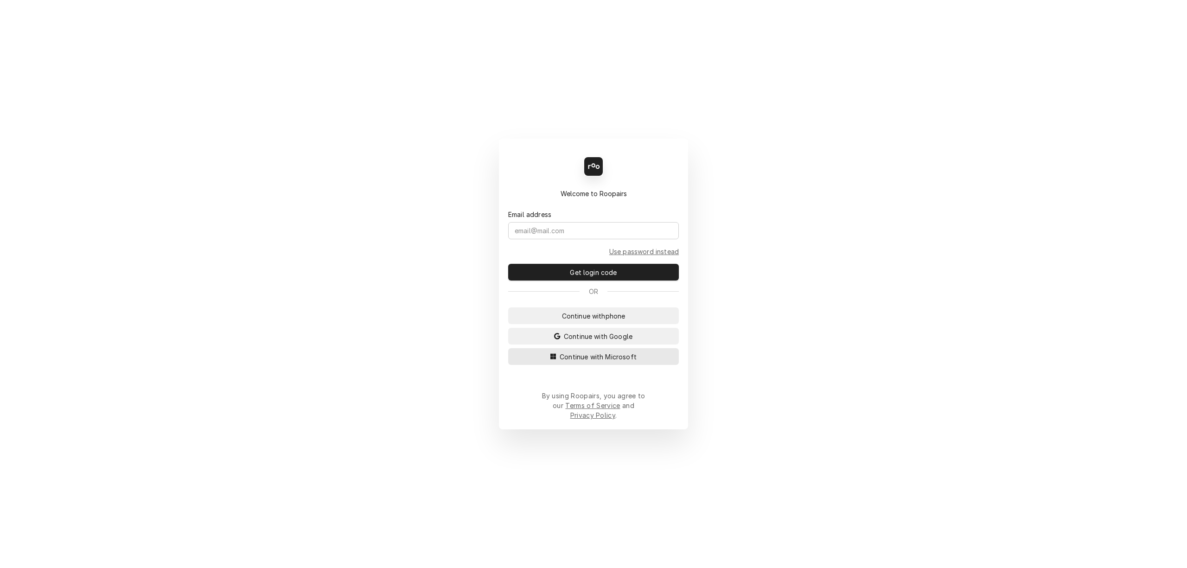
click at [605, 362] on span "Continue with Microsoft" at bounding box center [598, 357] width 81 height 10
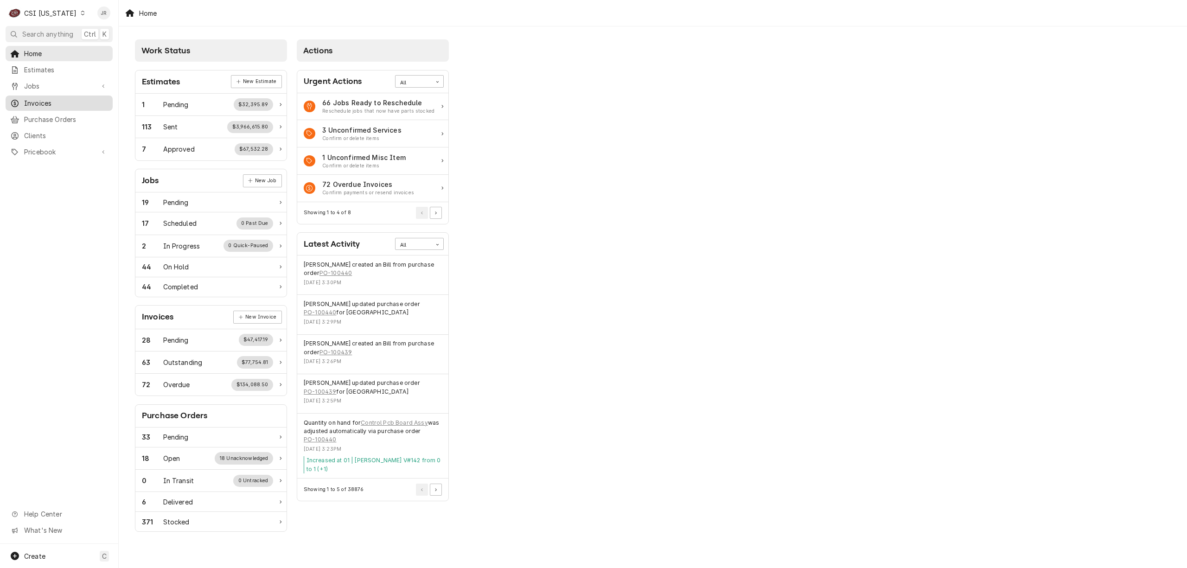
click at [60, 100] on span "Invoices" at bounding box center [66, 103] width 84 height 10
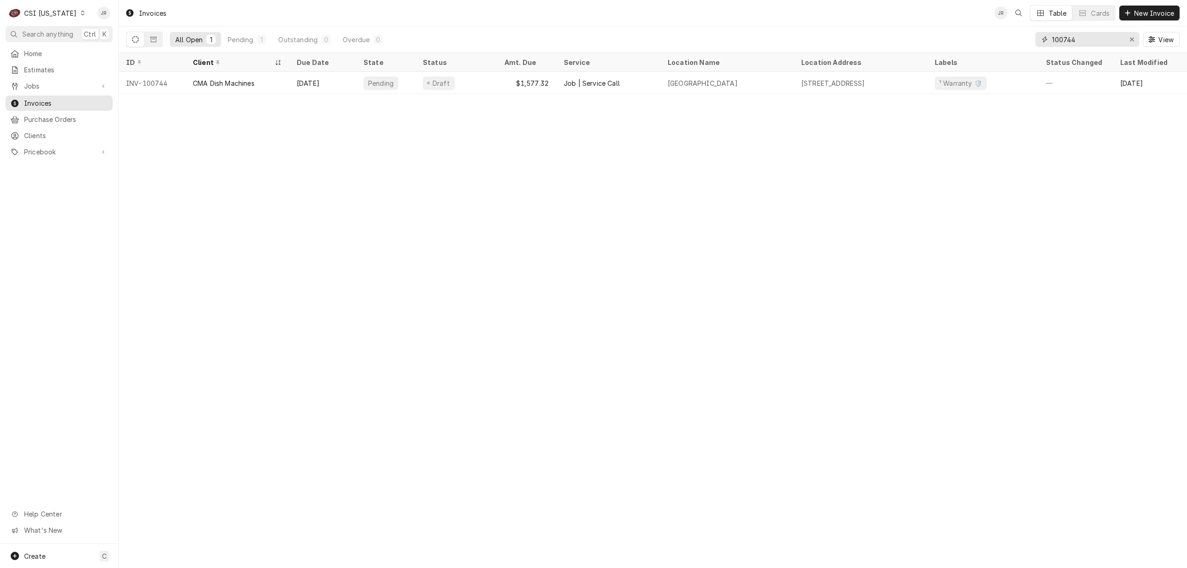
click at [1070, 37] on input "100744" at bounding box center [1088, 39] width 70 height 15
click at [1070, 36] on input "100744" at bounding box center [1088, 39] width 70 height 15
paste input "18"
type input "100718"
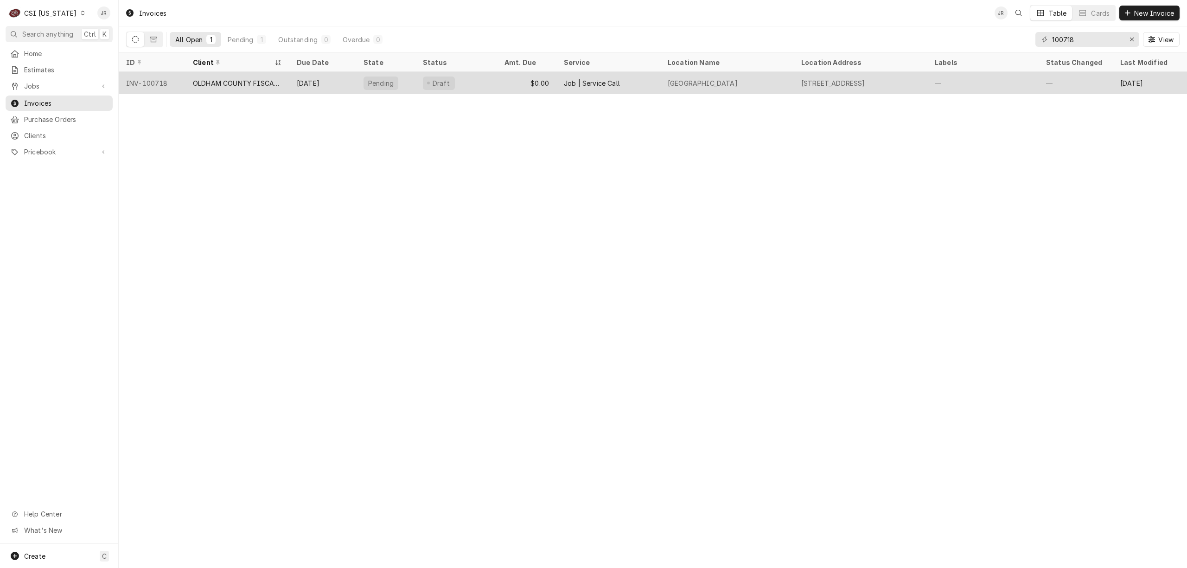
click at [320, 91] on div "Oct 22" at bounding box center [322, 83] width 67 height 22
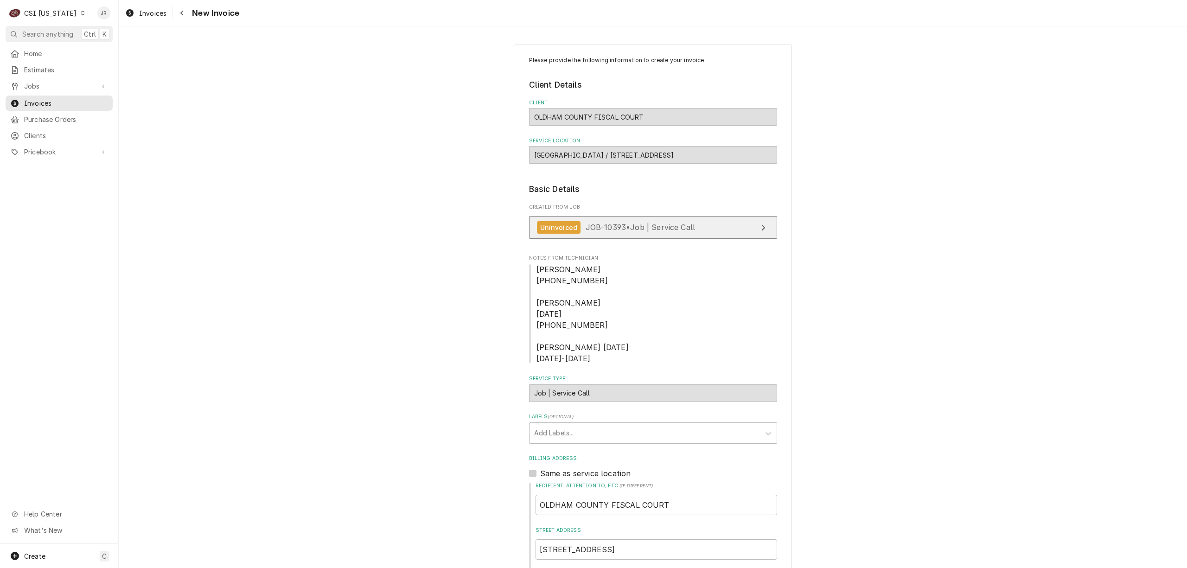
click at [733, 223] on link "Uninvoiced JOB-10393 • Job | Service Call" at bounding box center [653, 227] width 248 height 23
type textarea "x"
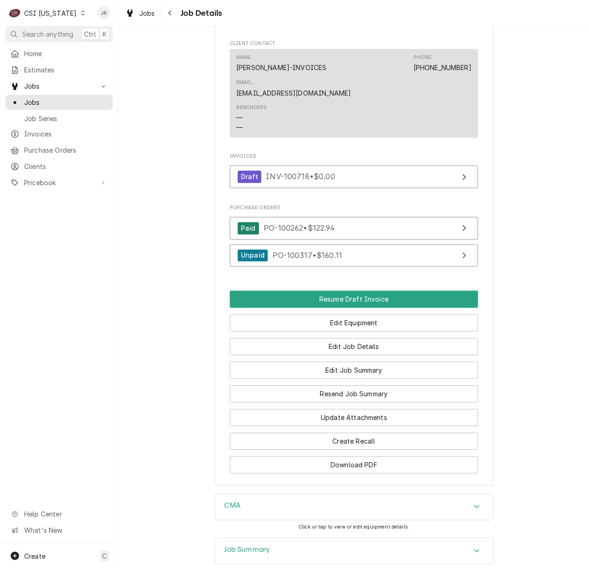
scroll to position [866, 0]
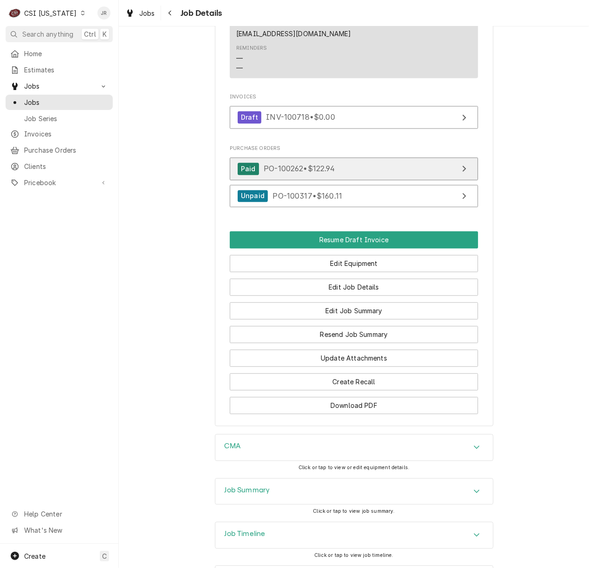
click at [386, 180] on link "Paid PO-100262 • $122.94" at bounding box center [354, 169] width 248 height 23
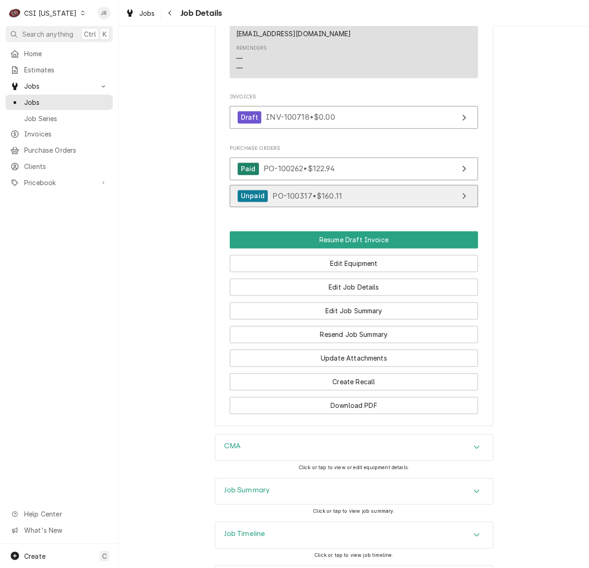
click at [378, 206] on link "Unpaid PO-100317 • $160.11" at bounding box center [354, 196] width 248 height 23
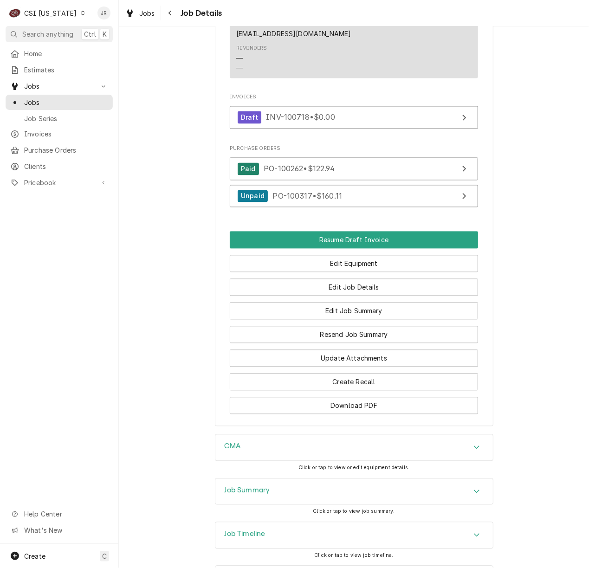
click at [248, 495] on h3 "Job Summary" at bounding box center [247, 490] width 45 height 9
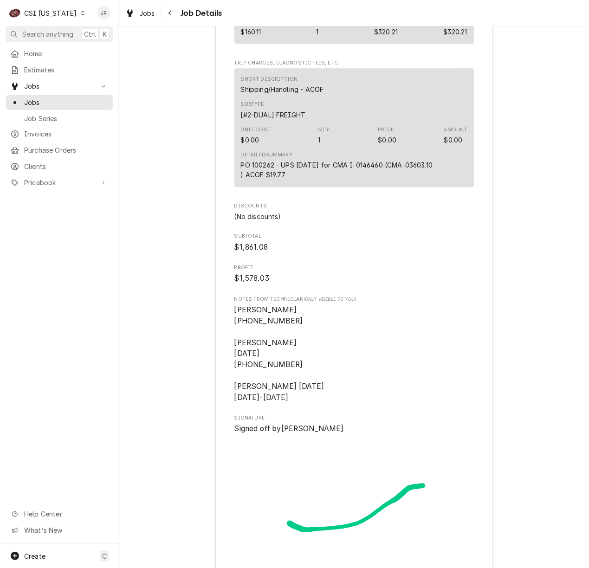
scroll to position [3134, 0]
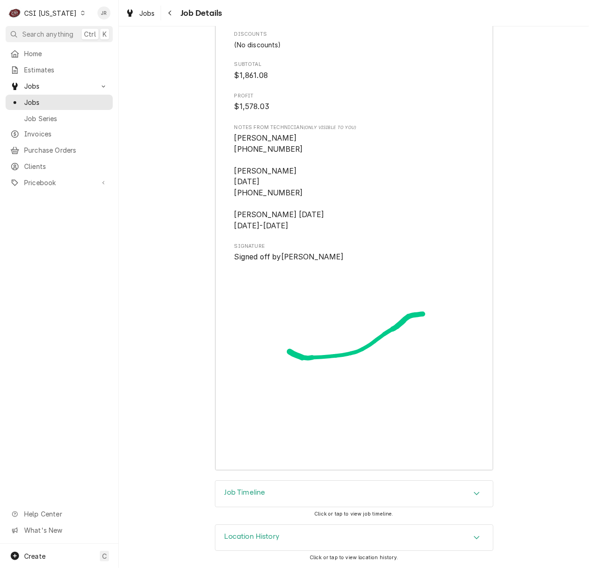
click at [311, 504] on div "Job Timeline" at bounding box center [353, 494] width 277 height 26
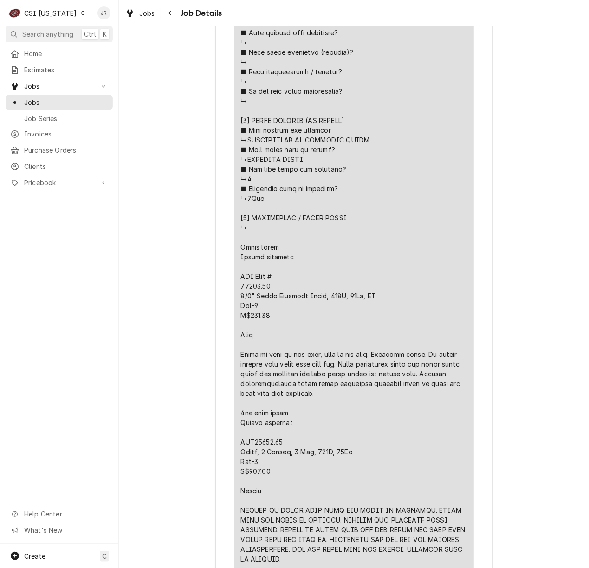
scroll to position [2097, 0]
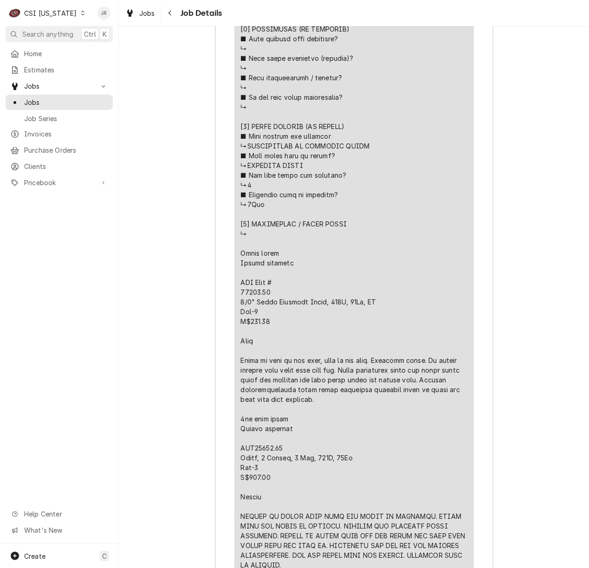
click at [577, 268] on div "Job Summary Roopairs Job ID JOB-10393 Service Type Job | Service Call Job Type …" at bounding box center [354, 374] width 470 height 2255
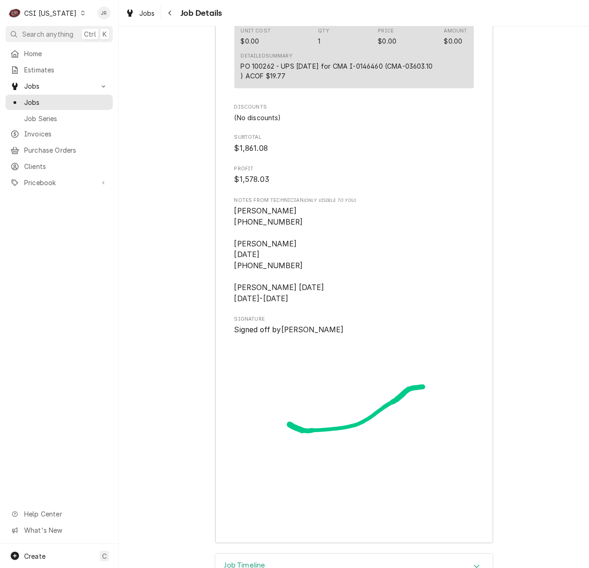
scroll to position [3044, 0]
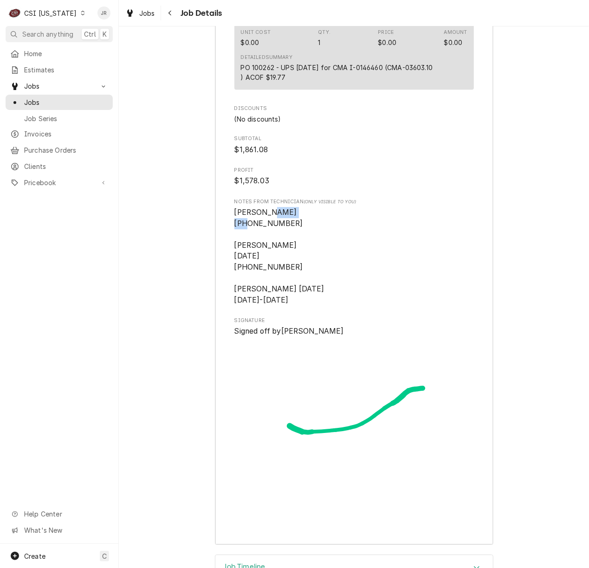
drag, startPoint x: 249, startPoint y: 238, endPoint x: 296, endPoint y: 242, distance: 47.0
click at [296, 242] on span "Matt 845-915-1035 Bryant 8/22/25 0815-0900-1115 JEFF HARTLEY 9/16/25 1145-1615" at bounding box center [353, 256] width 239 height 99
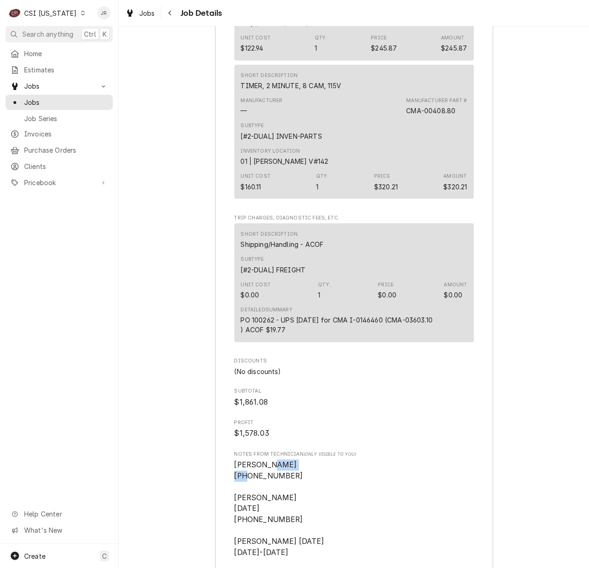
scroll to position [2980, 0]
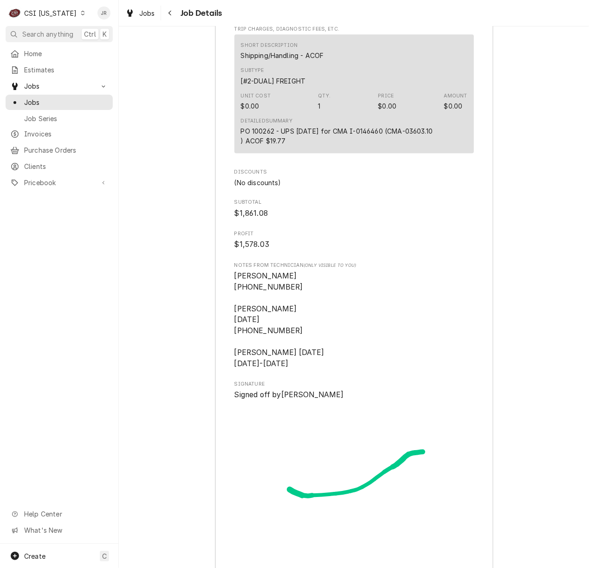
click at [339, 354] on span "Matt 845-915-1035 Bryant 8/22/25 0815-0900-1115 JEFF HARTLEY 9/16/25 1145-1615" at bounding box center [353, 319] width 239 height 99
drag, startPoint x: 271, startPoint y: 383, endPoint x: 219, endPoint y: 369, distance: 53.8
copy span "JEFF HARTLEY 9/16/25 1145-1615"
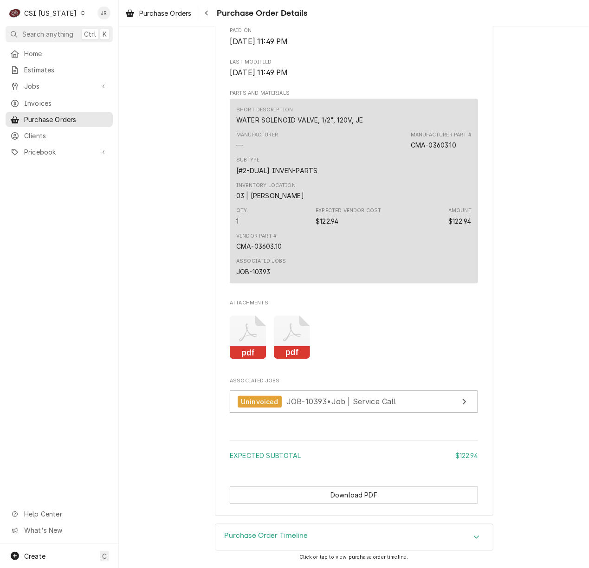
scroll to position [596, 0]
click at [294, 342] on icon "Attachments" at bounding box center [292, 337] width 37 height 44
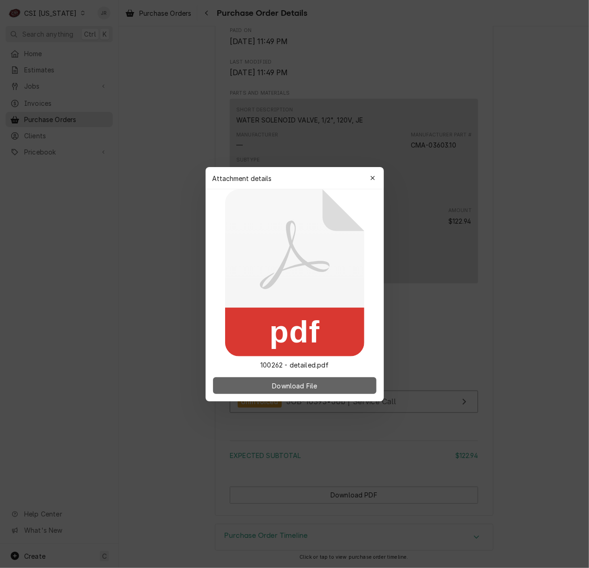
drag, startPoint x: 292, startPoint y: 373, endPoint x: 303, endPoint y: 382, distance: 14.1
click at [297, 377] on div "Download File" at bounding box center [294, 386] width 178 height 32
click at [309, 388] on span "Download File" at bounding box center [294, 385] width 49 height 10
click at [309, 385] on span "Download File" at bounding box center [294, 385] width 49 height 10
click at [365, 180] on button "button" at bounding box center [372, 178] width 15 height 15
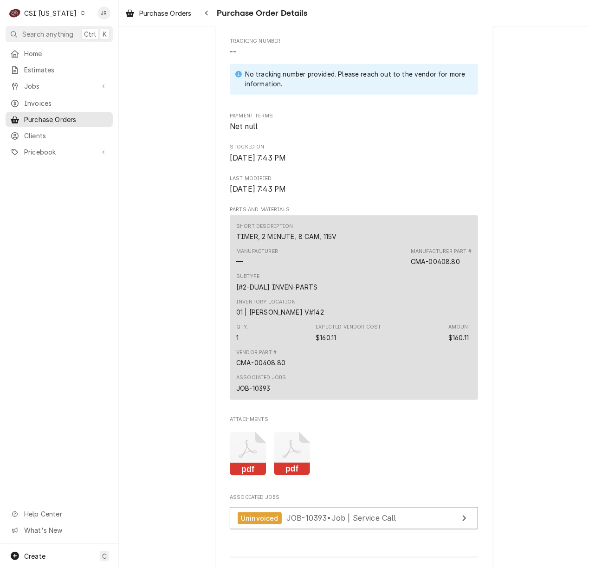
scroll to position [596, 0]
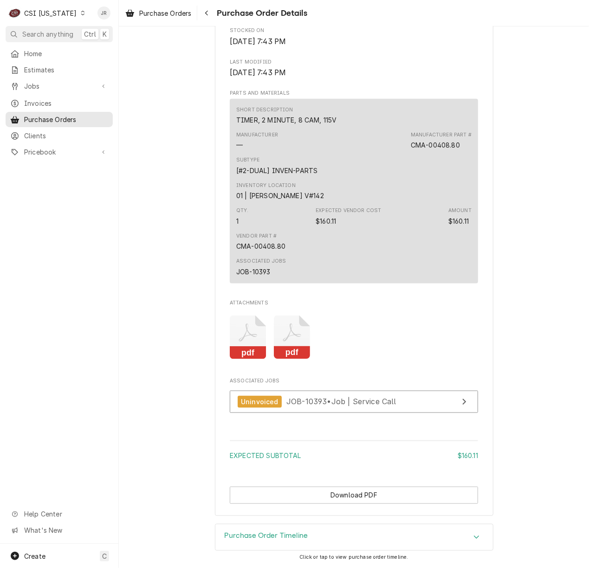
click at [284, 344] on icon "Attachments" at bounding box center [292, 337] width 37 height 44
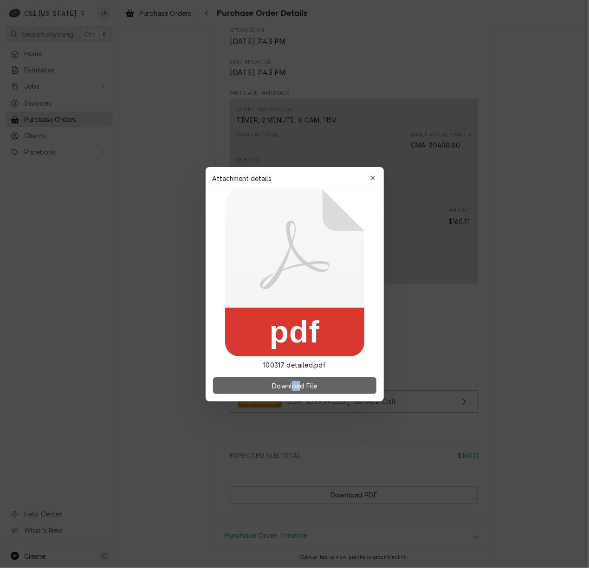
click at [297, 382] on div "Download File" at bounding box center [294, 386] width 178 height 32
click at [297, 382] on span "Download File" at bounding box center [294, 385] width 49 height 10
